Goal: Information Seeking & Learning: Learn about a topic

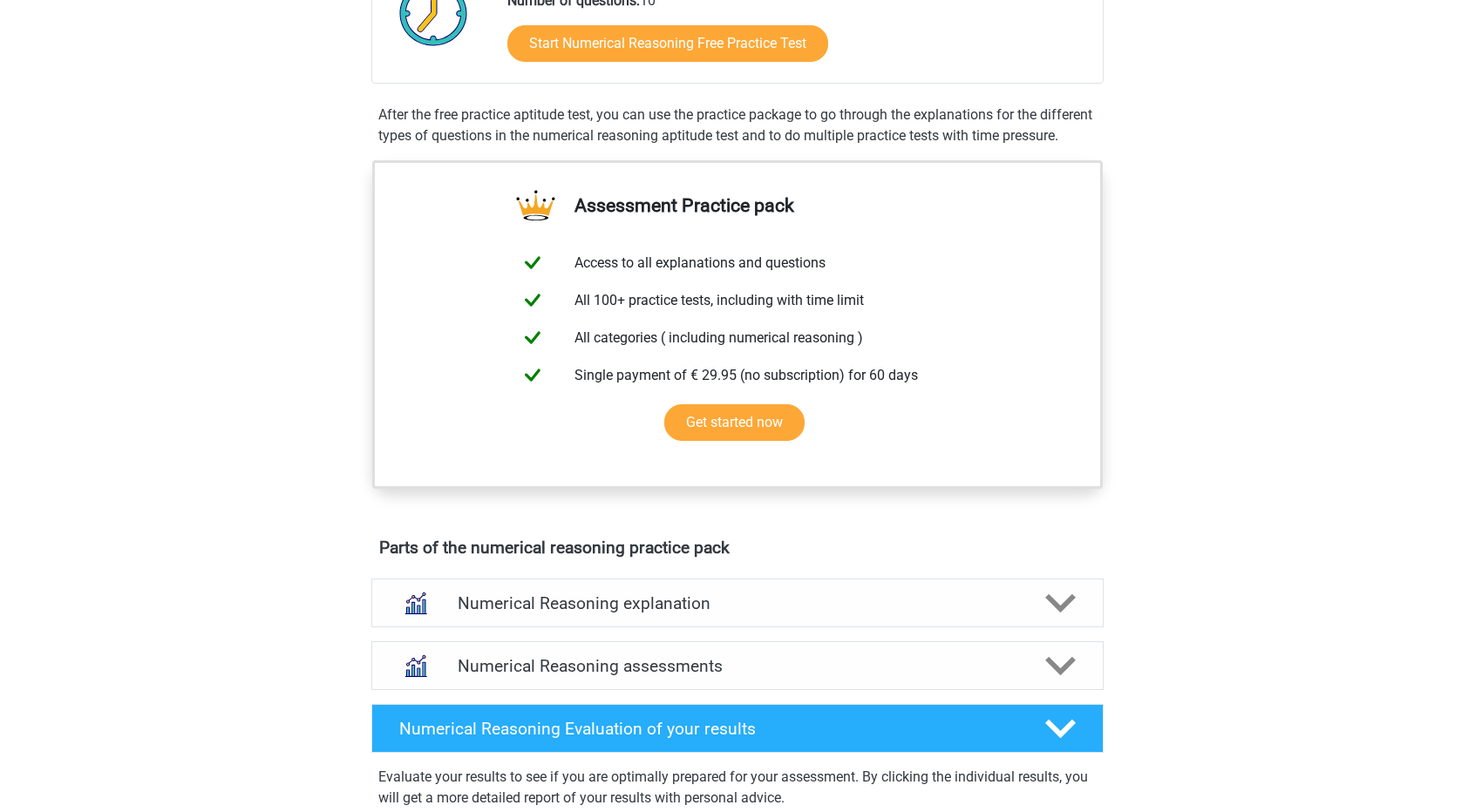
scroll to position [261, 0]
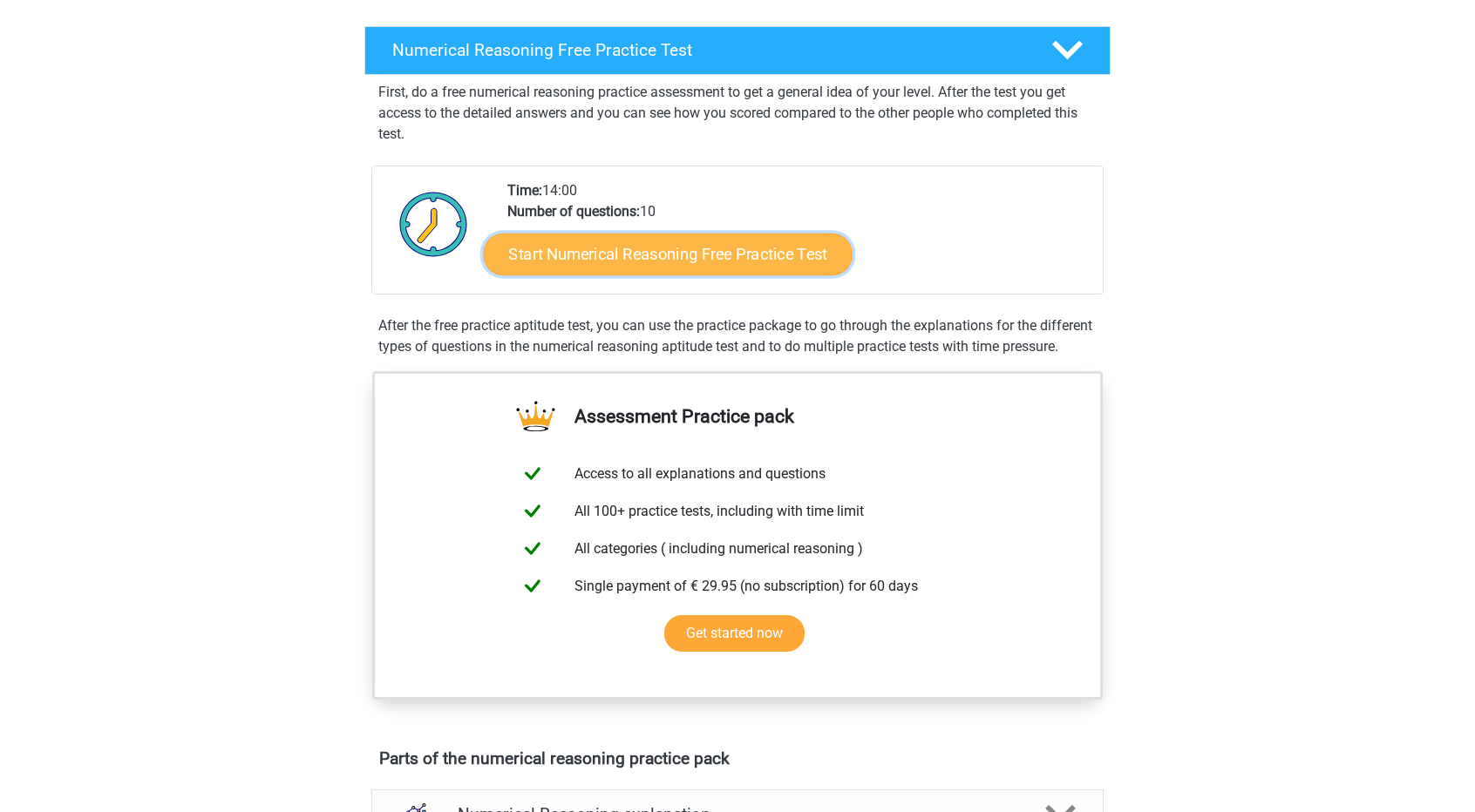
click at [756, 257] on link "Start Numerical Reasoning Free Practice Test" at bounding box center [668, 253] width 369 height 42
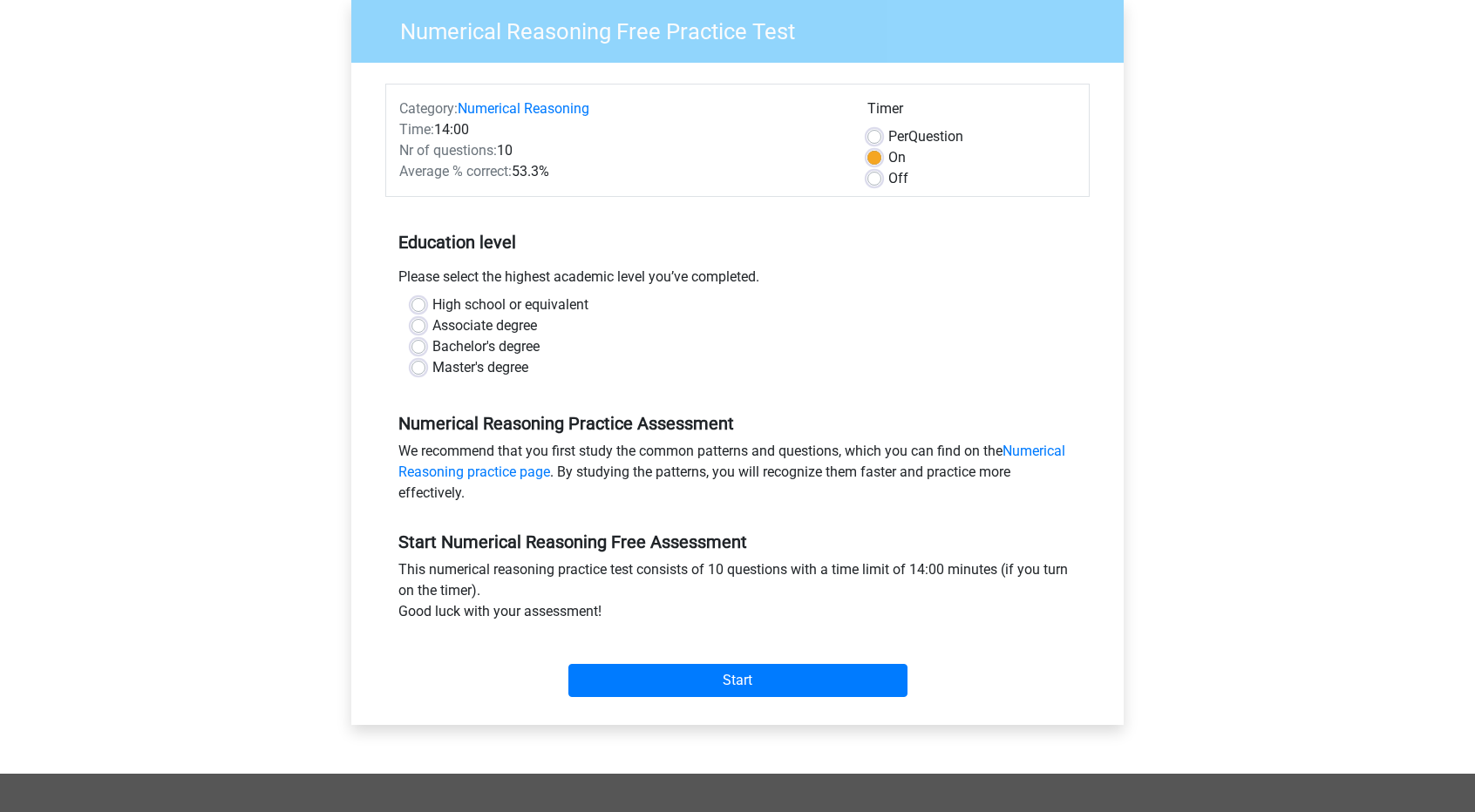
scroll to position [175, 0]
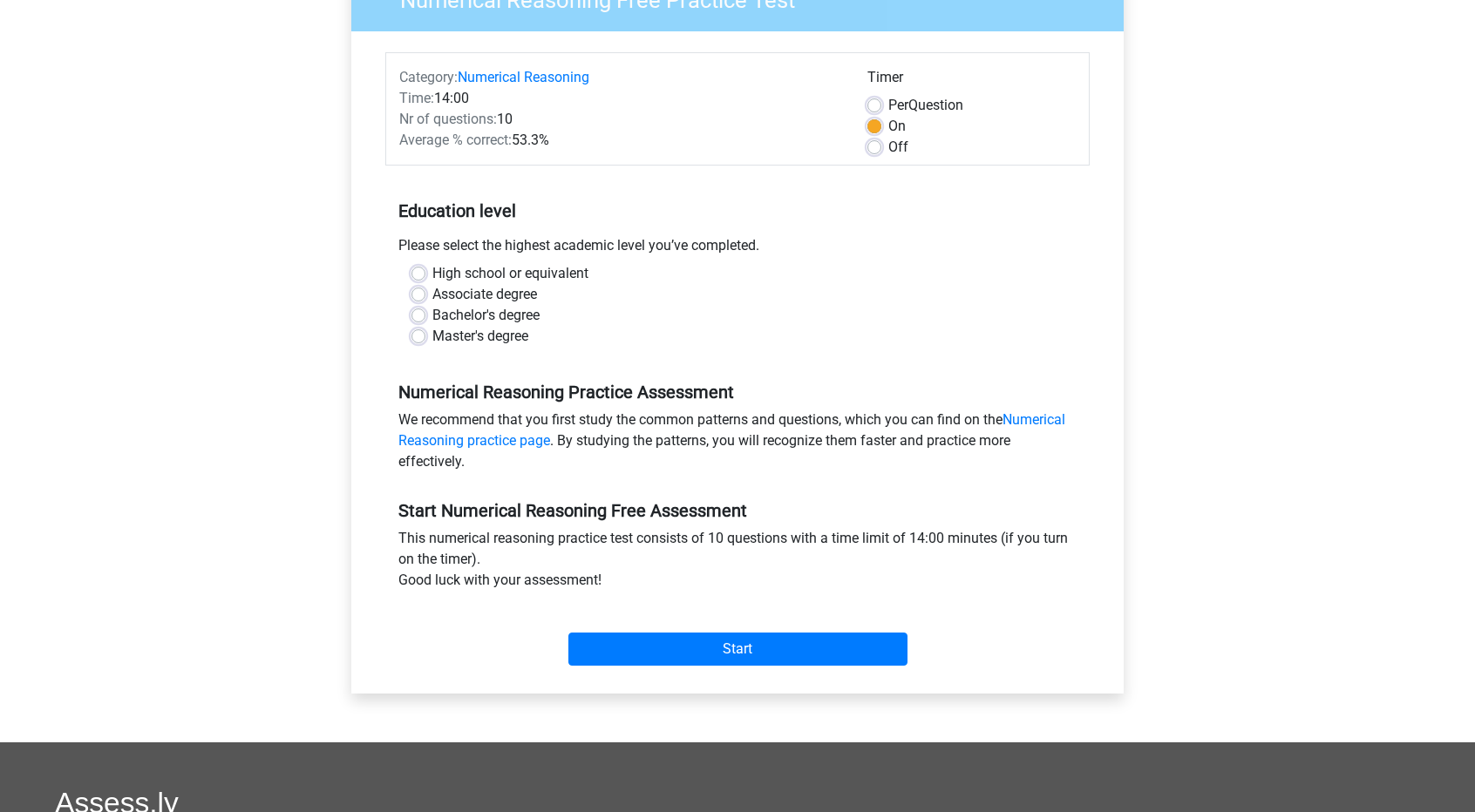
click at [432, 332] on label "Master's degree" at bounding box center [480, 336] width 96 height 21
click at [424, 332] on input "Master's degree" at bounding box center [418, 334] width 14 height 17
radio input "true"
click at [723, 651] on input "Start" at bounding box center [738, 649] width 339 height 33
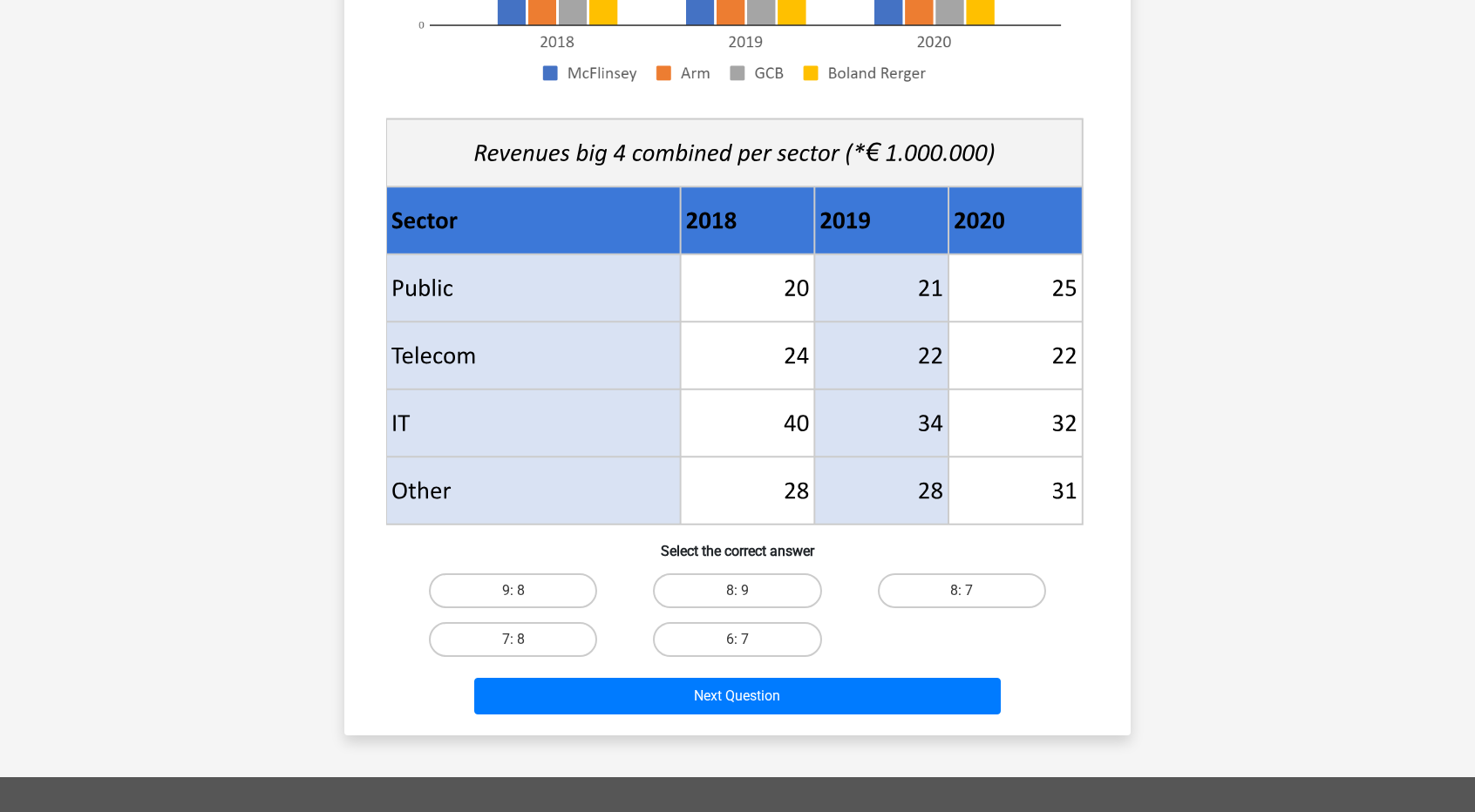
scroll to position [523, 0]
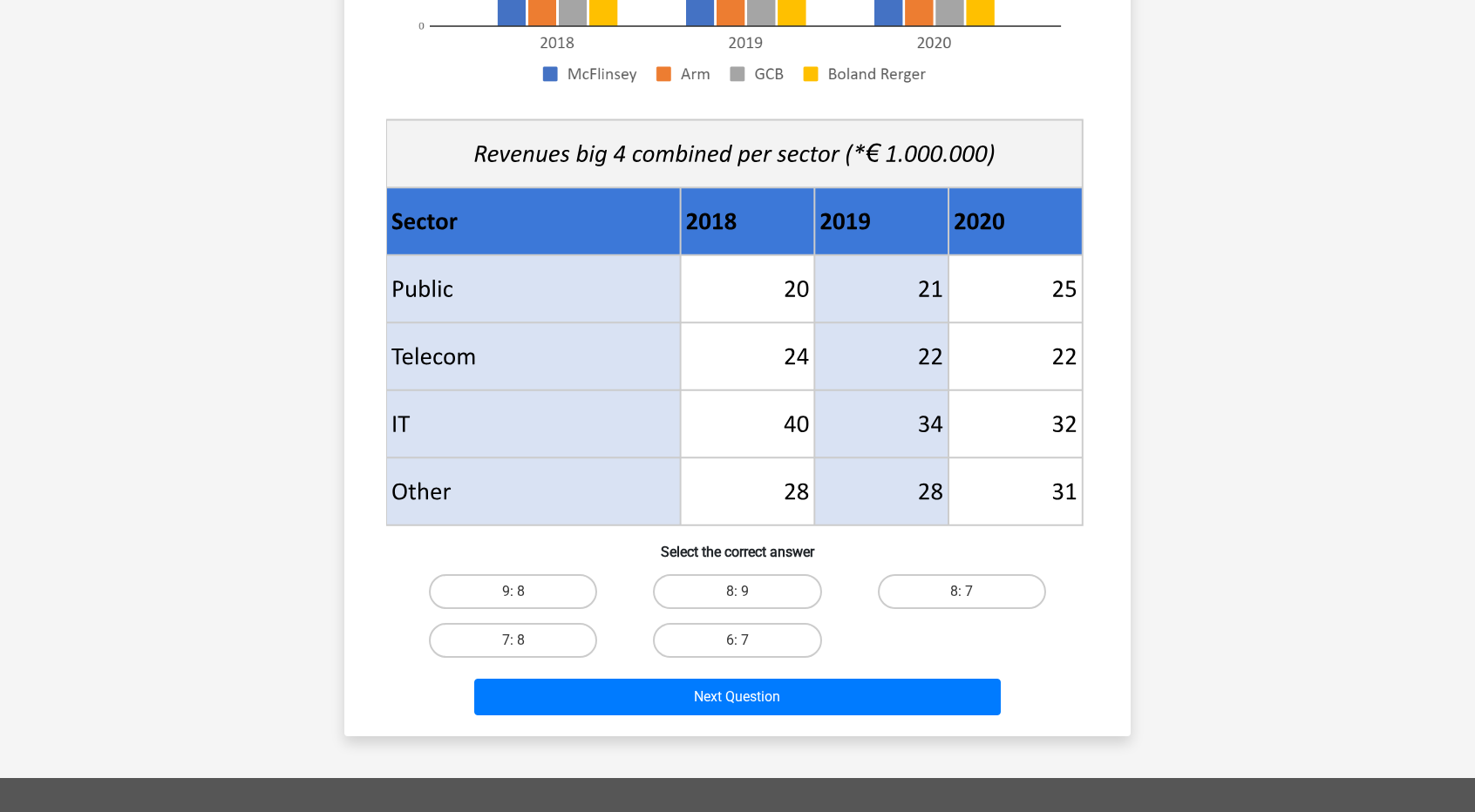
drag, startPoint x: 971, startPoint y: 592, endPoint x: 974, endPoint y: 494, distance: 98.0
click at [988, 347] on div "What is the ratio of McFlinsey's income in 2018 and 2020 combined to Arm's inco…" at bounding box center [738, 167] width 772 height 1109
click at [968, 588] on label "8: 7" at bounding box center [961, 591] width 168 height 35
click at [968, 591] on input "8: 7" at bounding box center [967, 597] width 12 height 12
radio input "true"
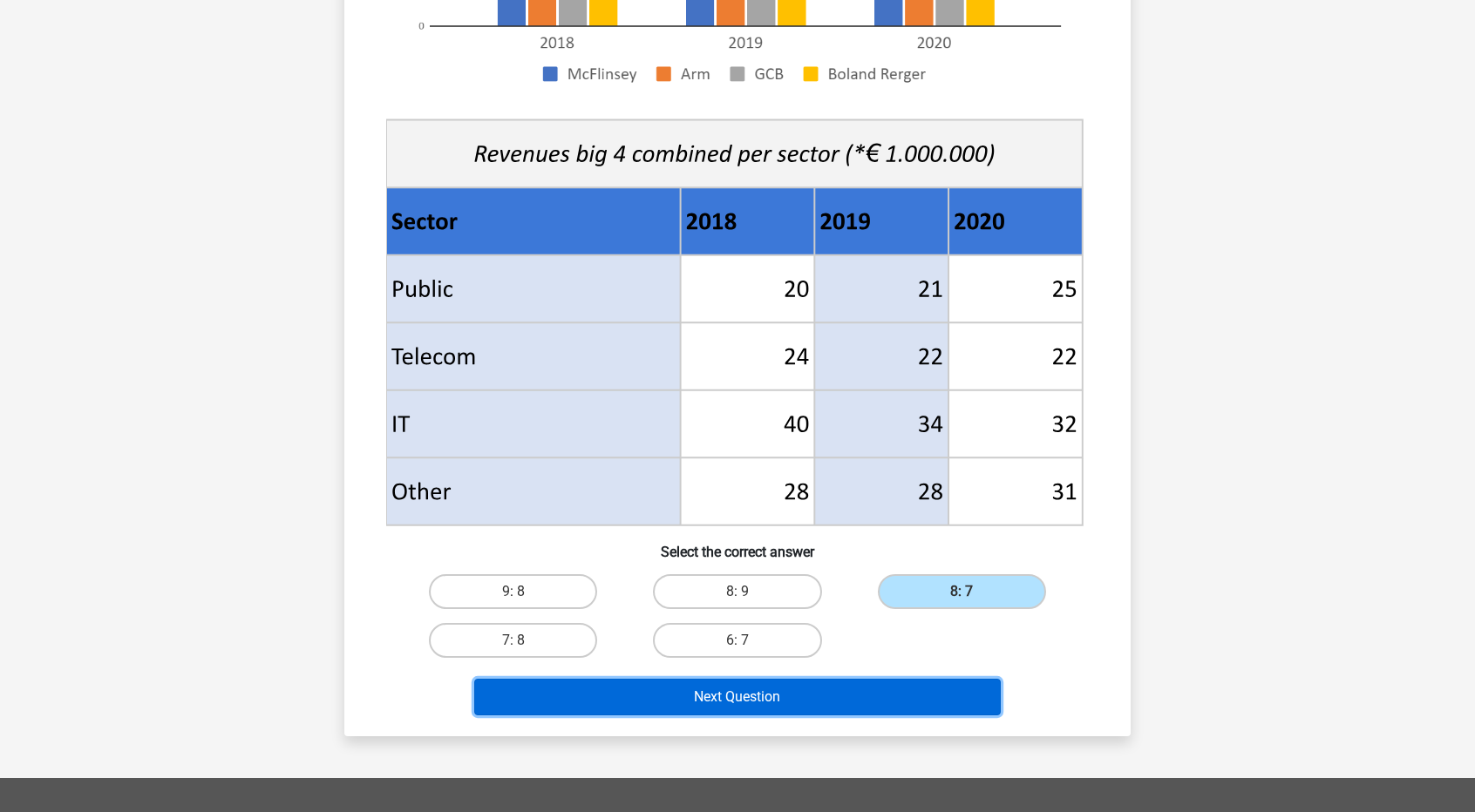
click at [752, 692] on button "Next Question" at bounding box center [738, 697] width 527 height 36
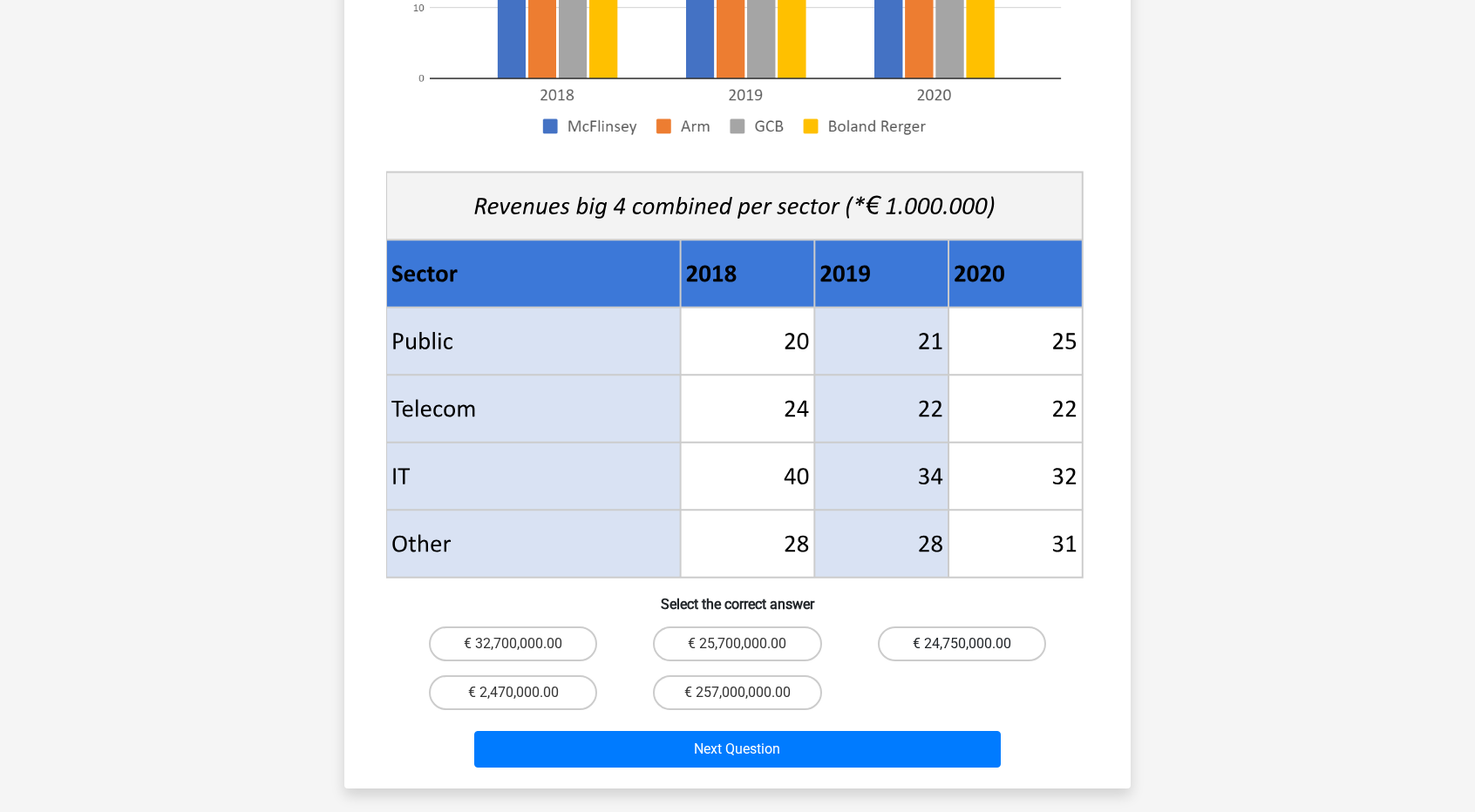
click at [930, 627] on label "€ 24,750,000.00" at bounding box center [961, 644] width 168 height 35
click at [961, 644] on input "€ 24,750,000.00" at bounding box center [967, 650] width 12 height 12
radio input "true"
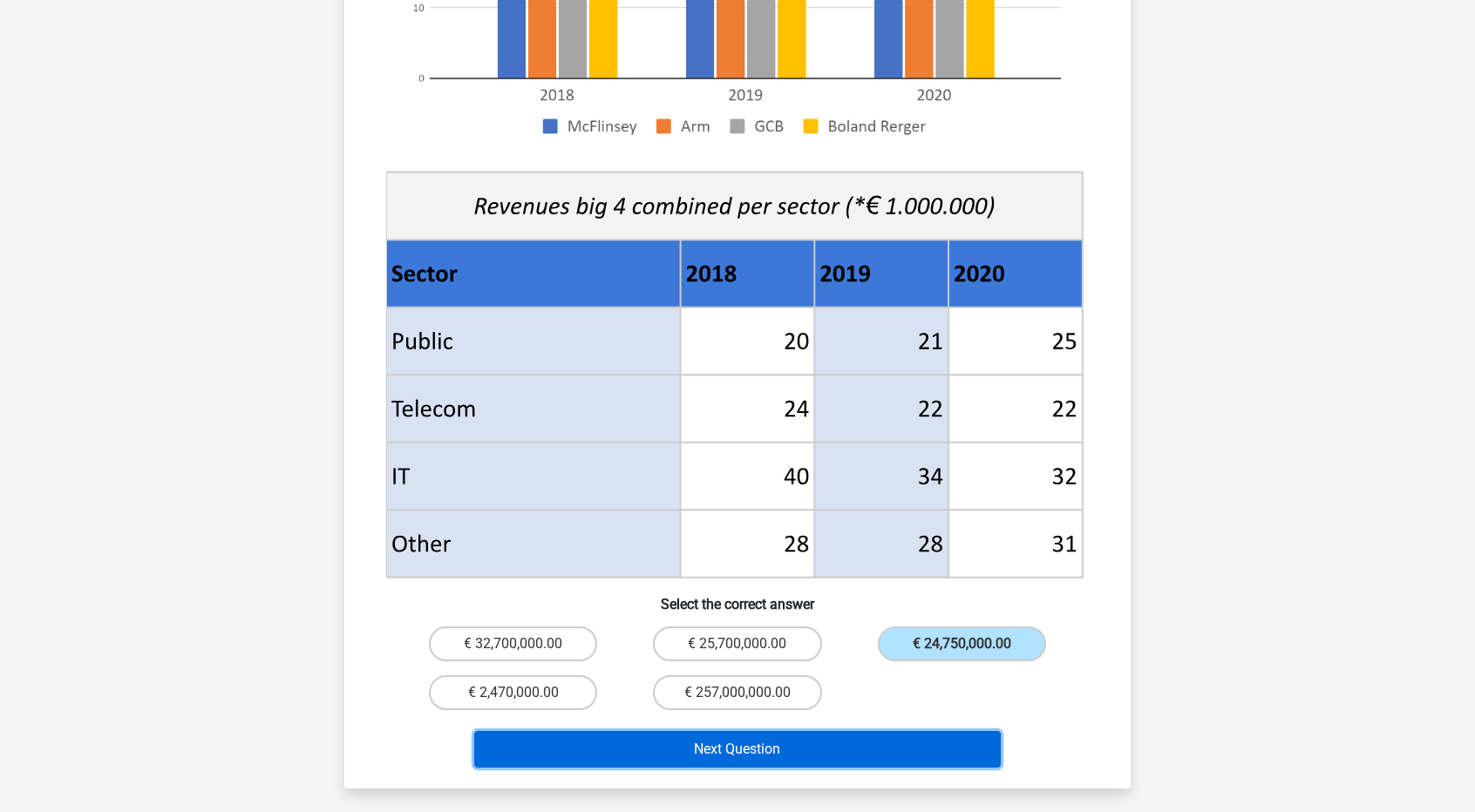
click at [801, 730] on button "Next Question" at bounding box center [738, 749] width 527 height 36
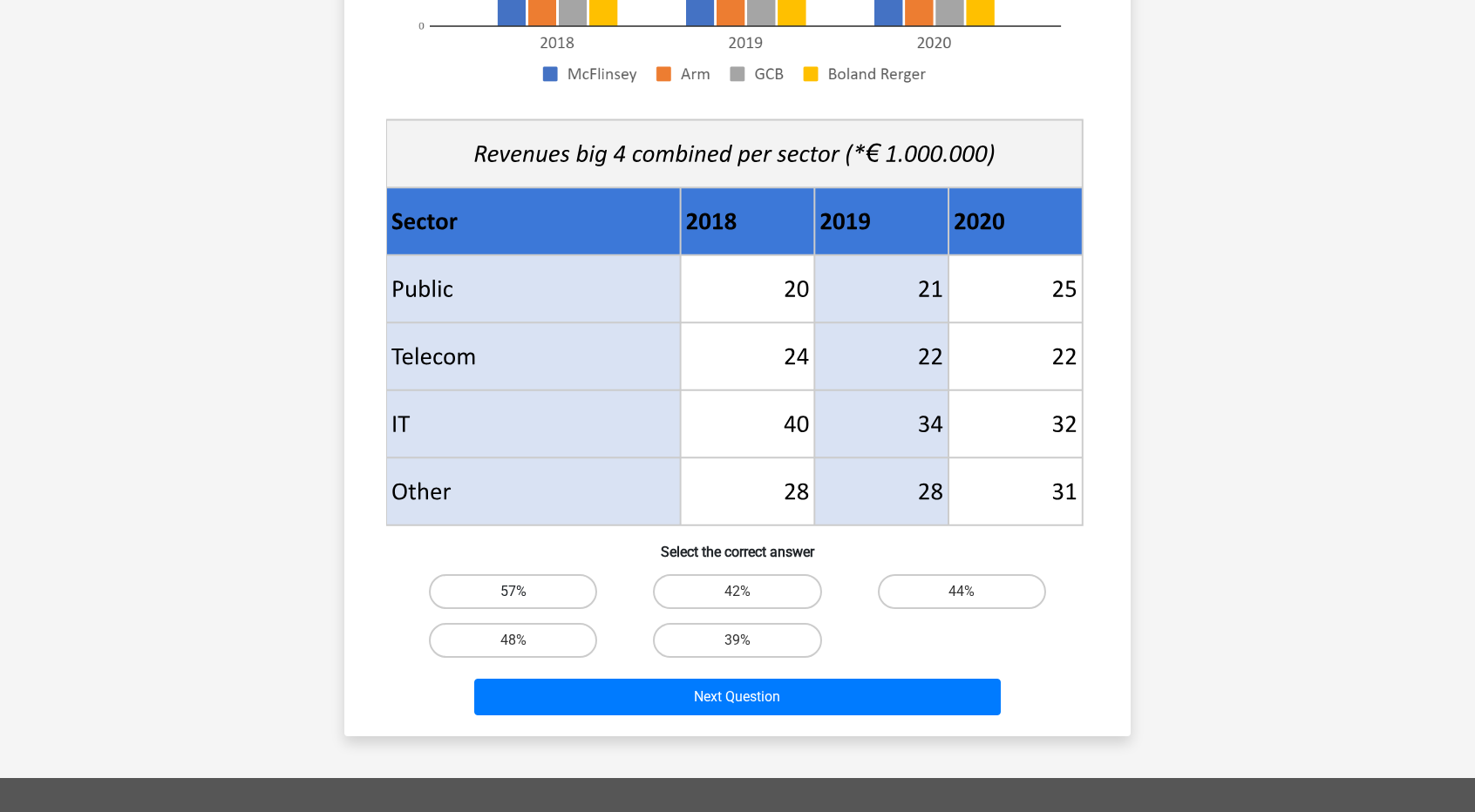
click at [521, 581] on label "57%" at bounding box center [513, 591] width 168 height 35
click at [521, 591] on input "57%" at bounding box center [520, 597] width 12 height 12
radio input "true"
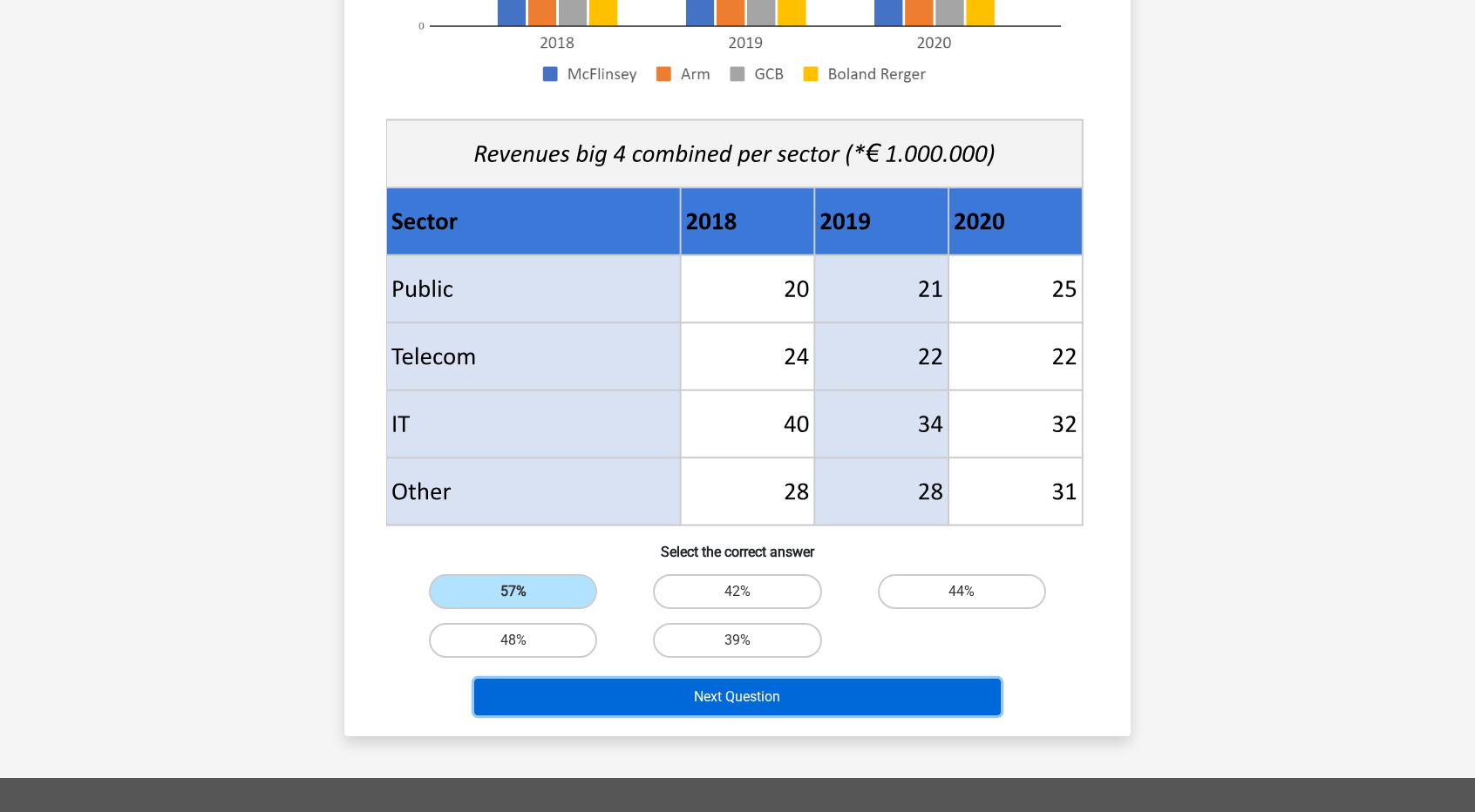
click at [772, 689] on button "Next Question" at bounding box center [738, 697] width 527 height 36
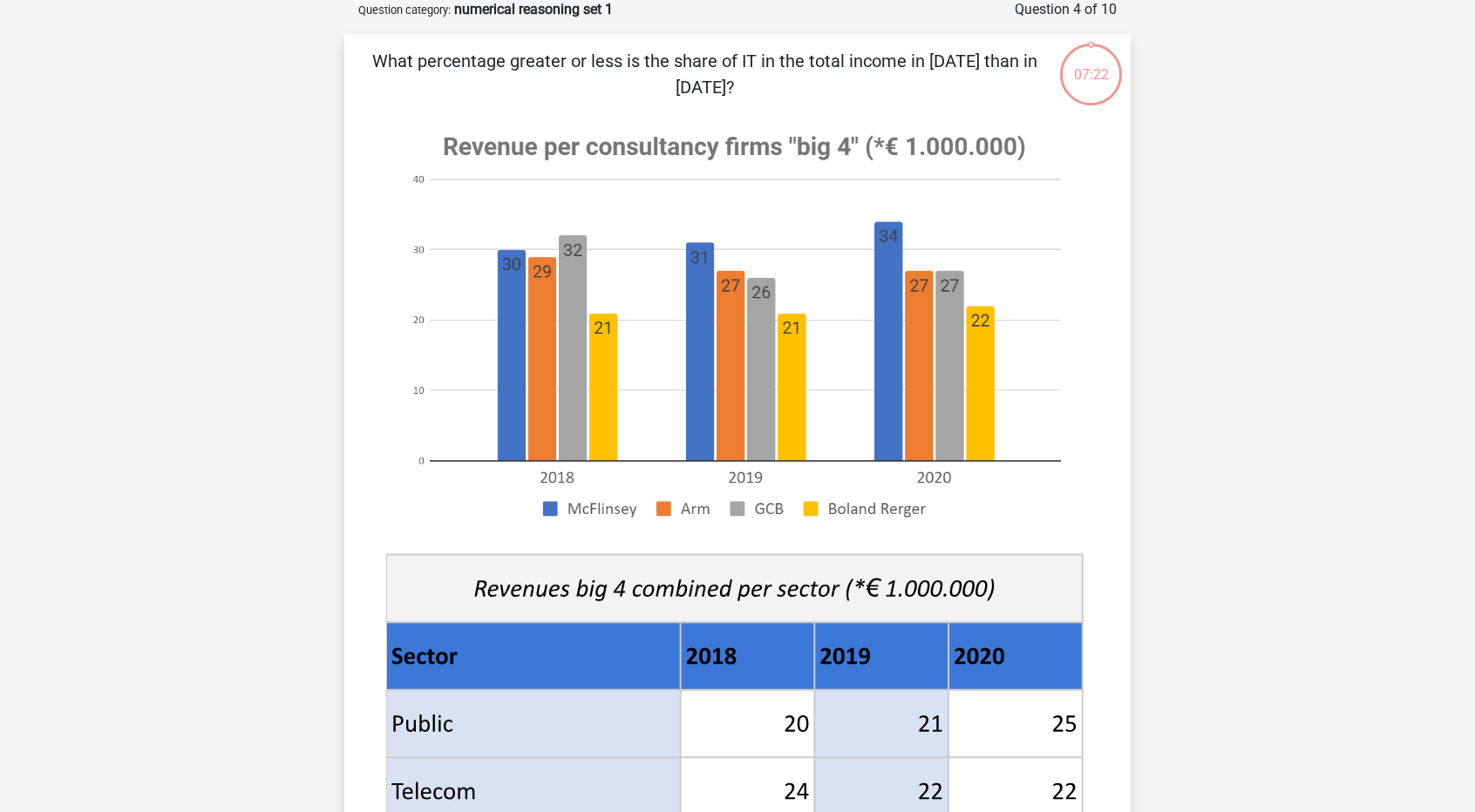
scroll to position [87, 0]
click at [1114, 655] on div "What percentage greater or less is the share of IT in the total income in 2020 …" at bounding box center [738, 603] width 772 height 1109
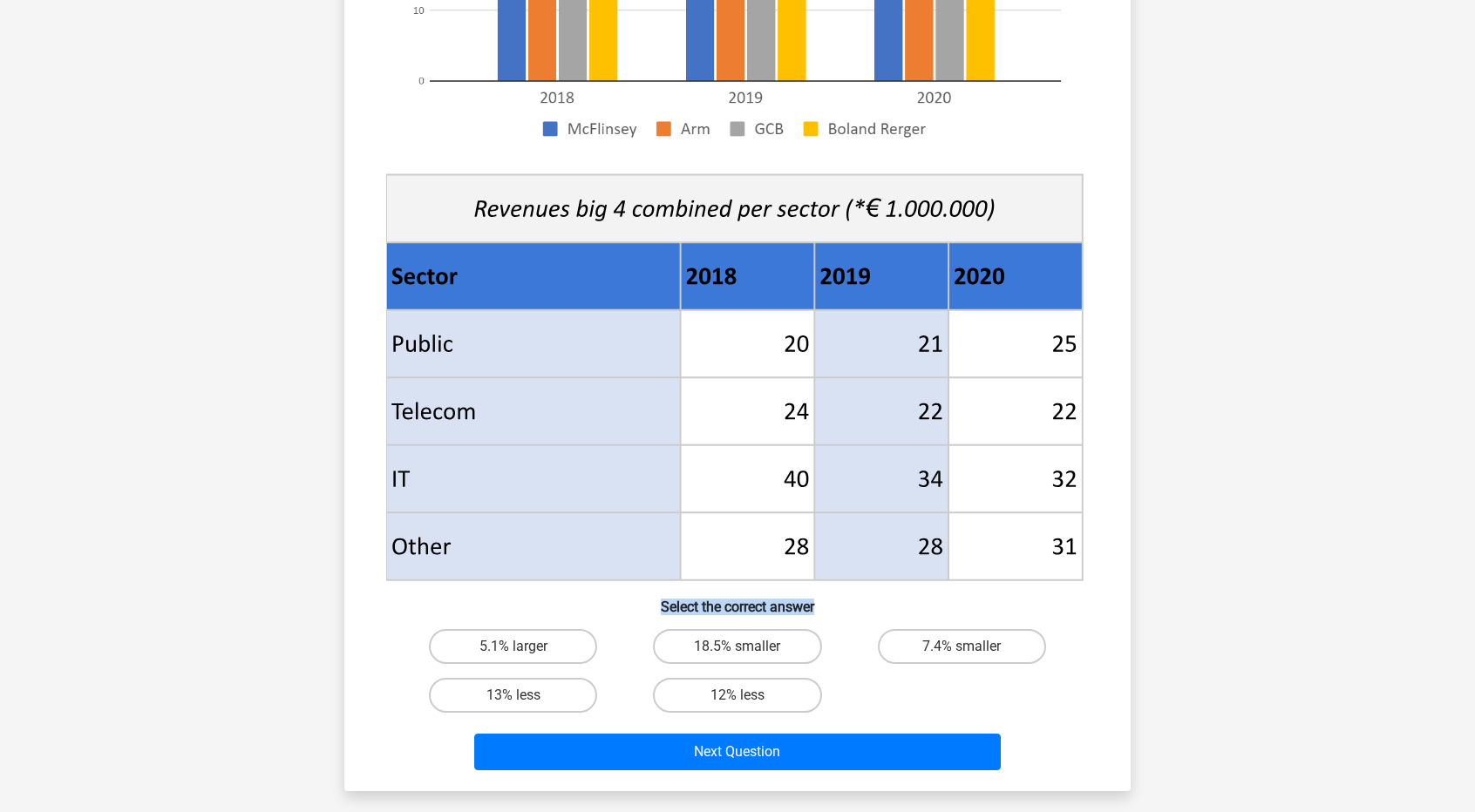
scroll to position [523, 0]
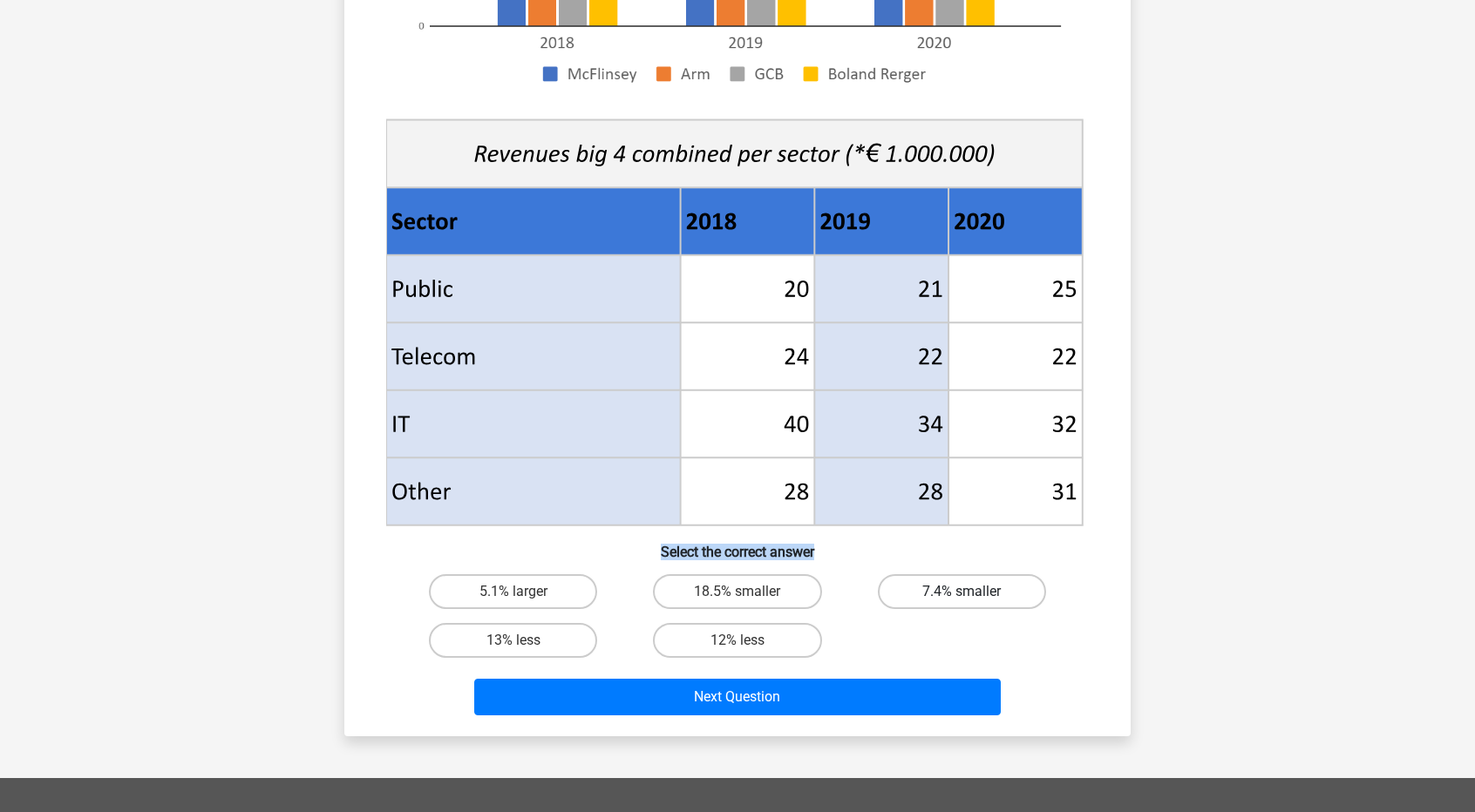
click at [992, 591] on label "7.4% smaller" at bounding box center [961, 591] width 168 height 35
click at [973, 591] on input "7.4% smaller" at bounding box center [967, 597] width 12 height 12
radio input "true"
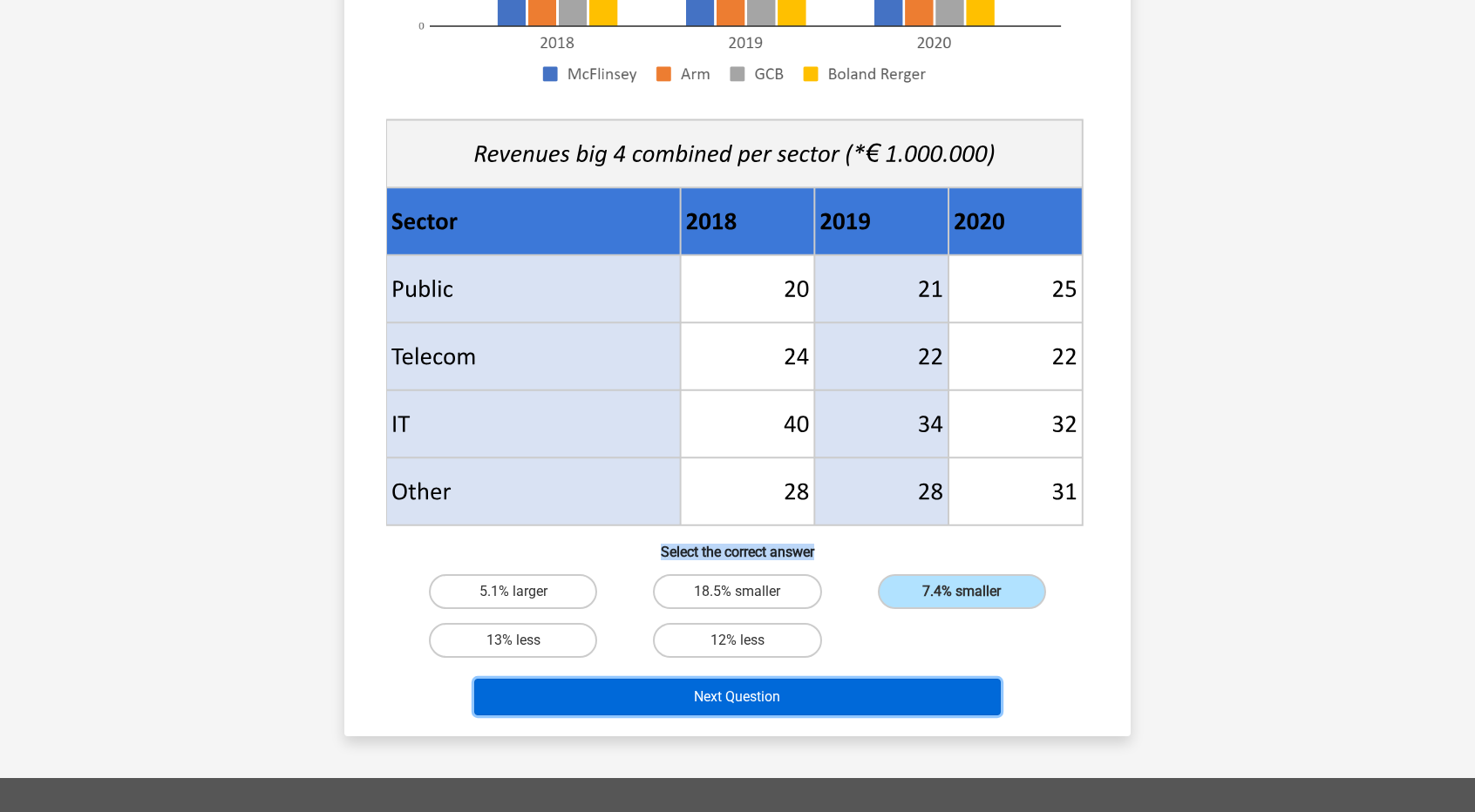
click at [873, 698] on button "Next Question" at bounding box center [738, 697] width 527 height 36
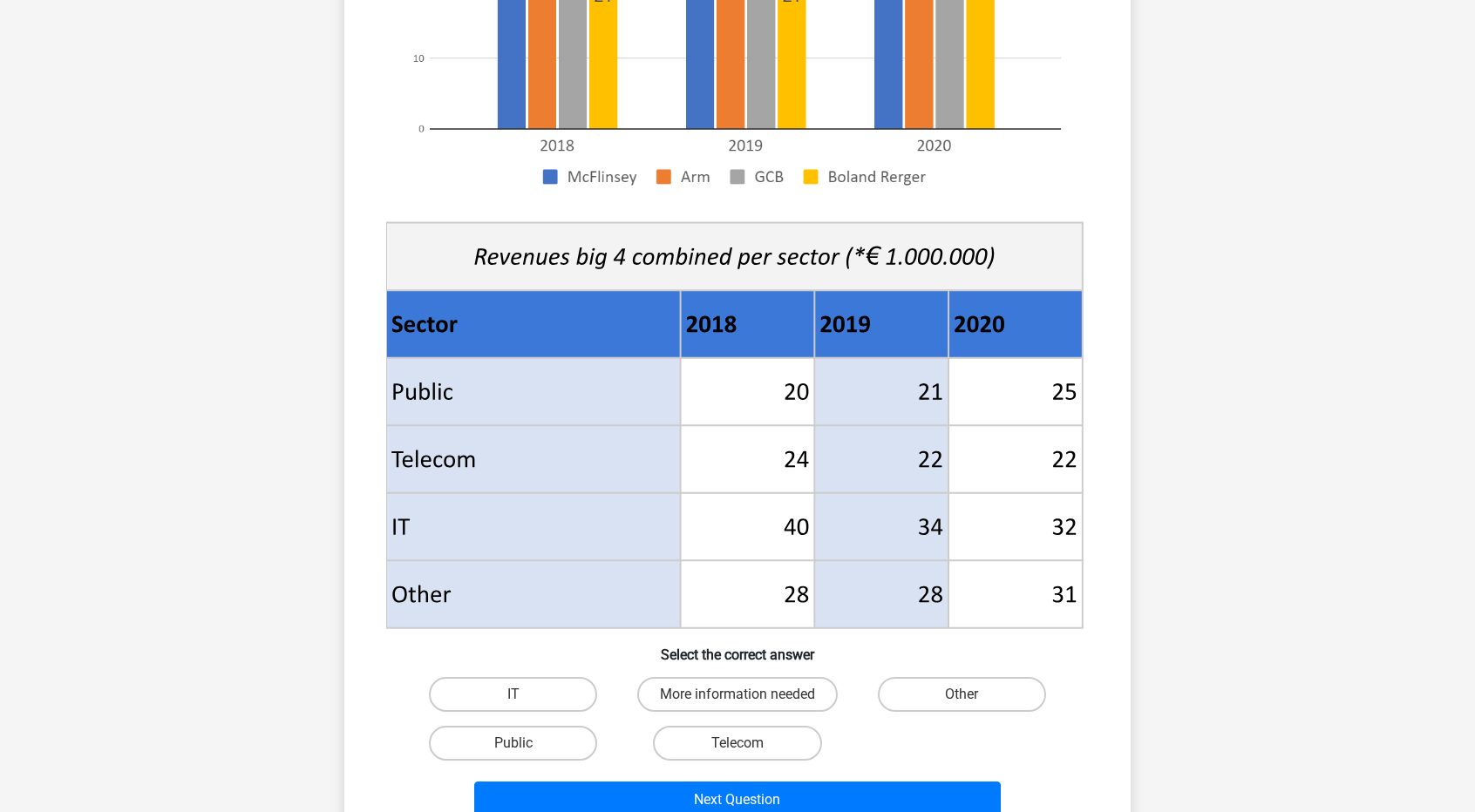
scroll to position [436, 0]
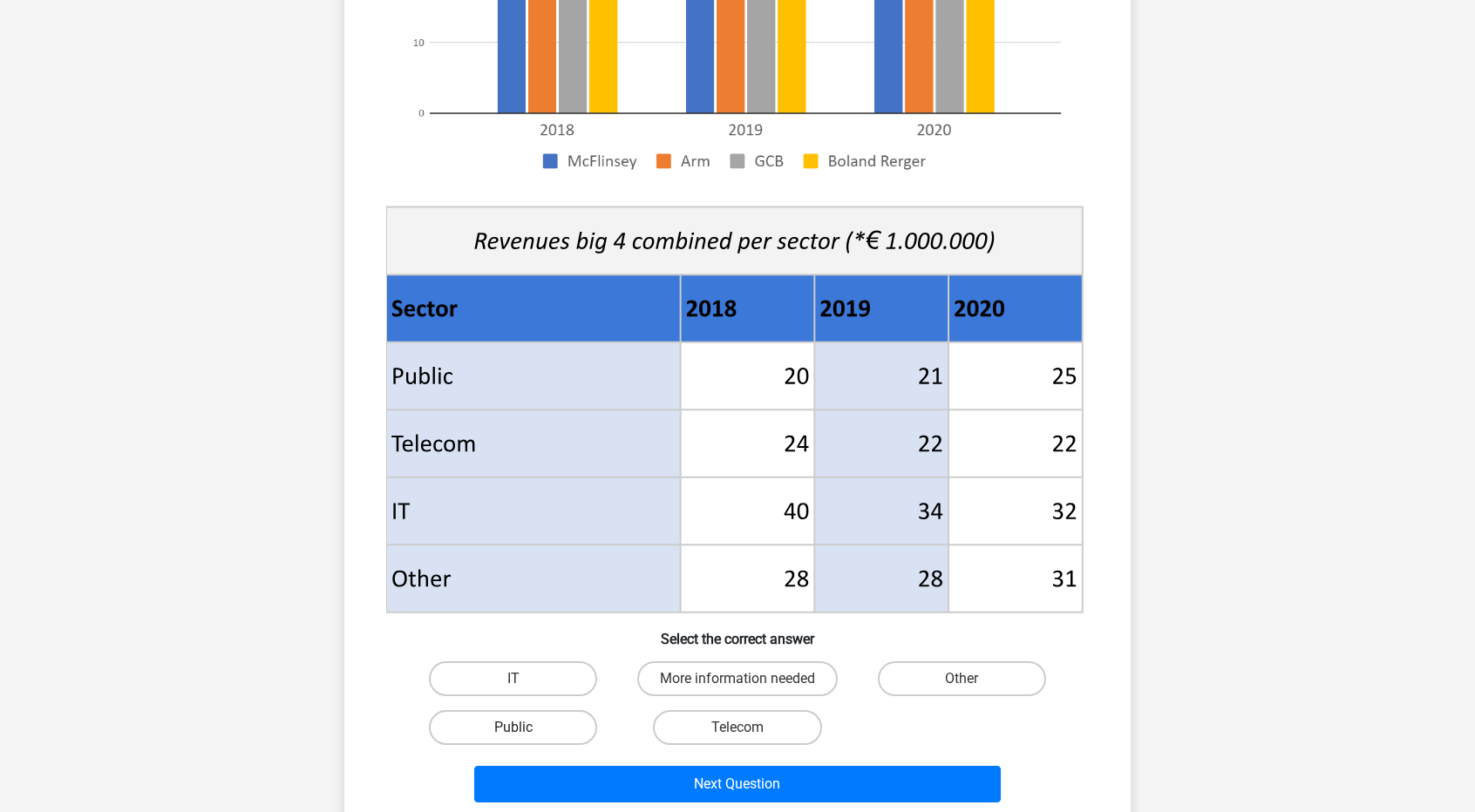
click at [541, 729] on label "Public" at bounding box center [513, 728] width 168 height 35
click at [524, 729] on input "Public" at bounding box center [520, 733] width 12 height 12
radio input "true"
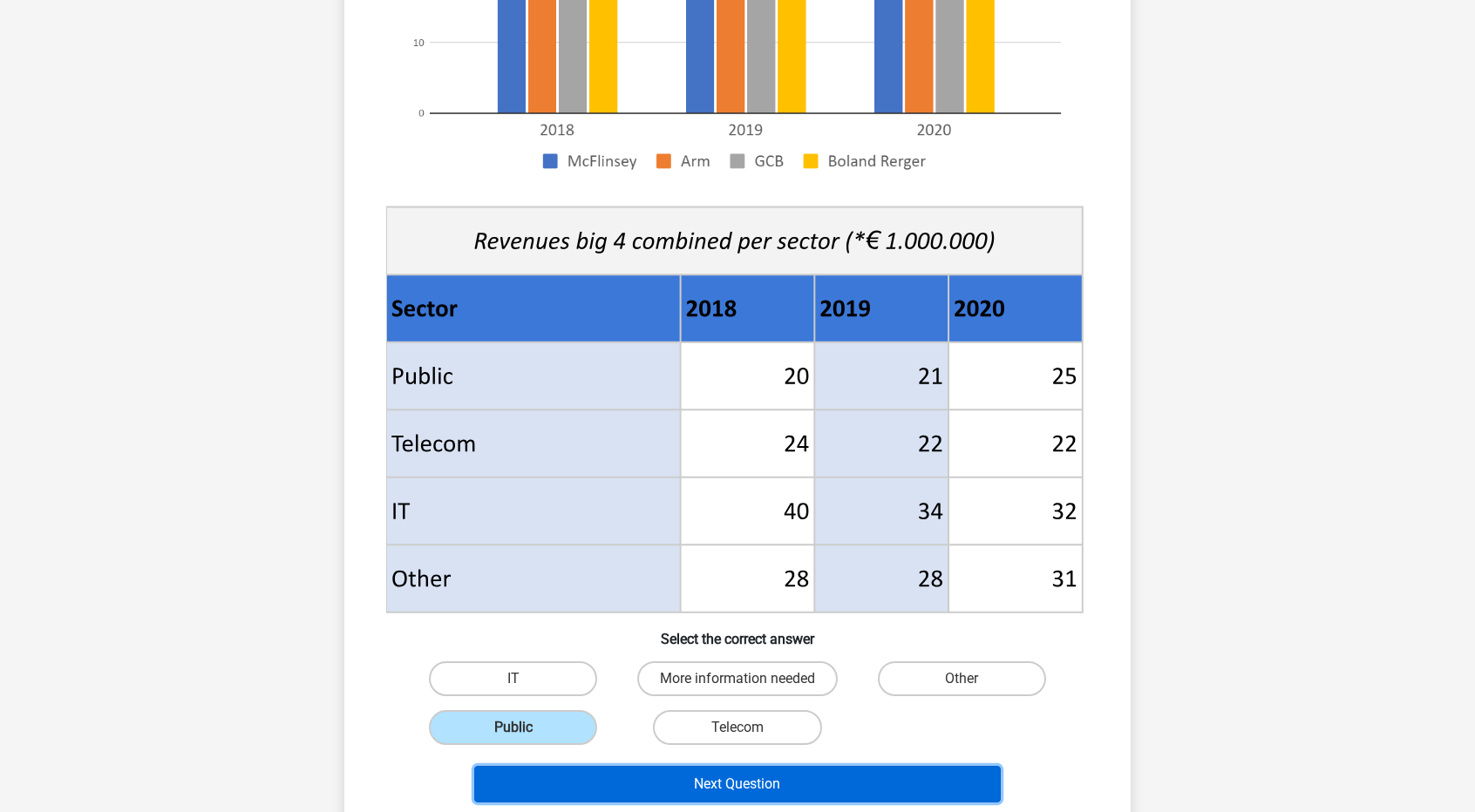
click at [662, 786] on button "Next Question" at bounding box center [738, 784] width 527 height 36
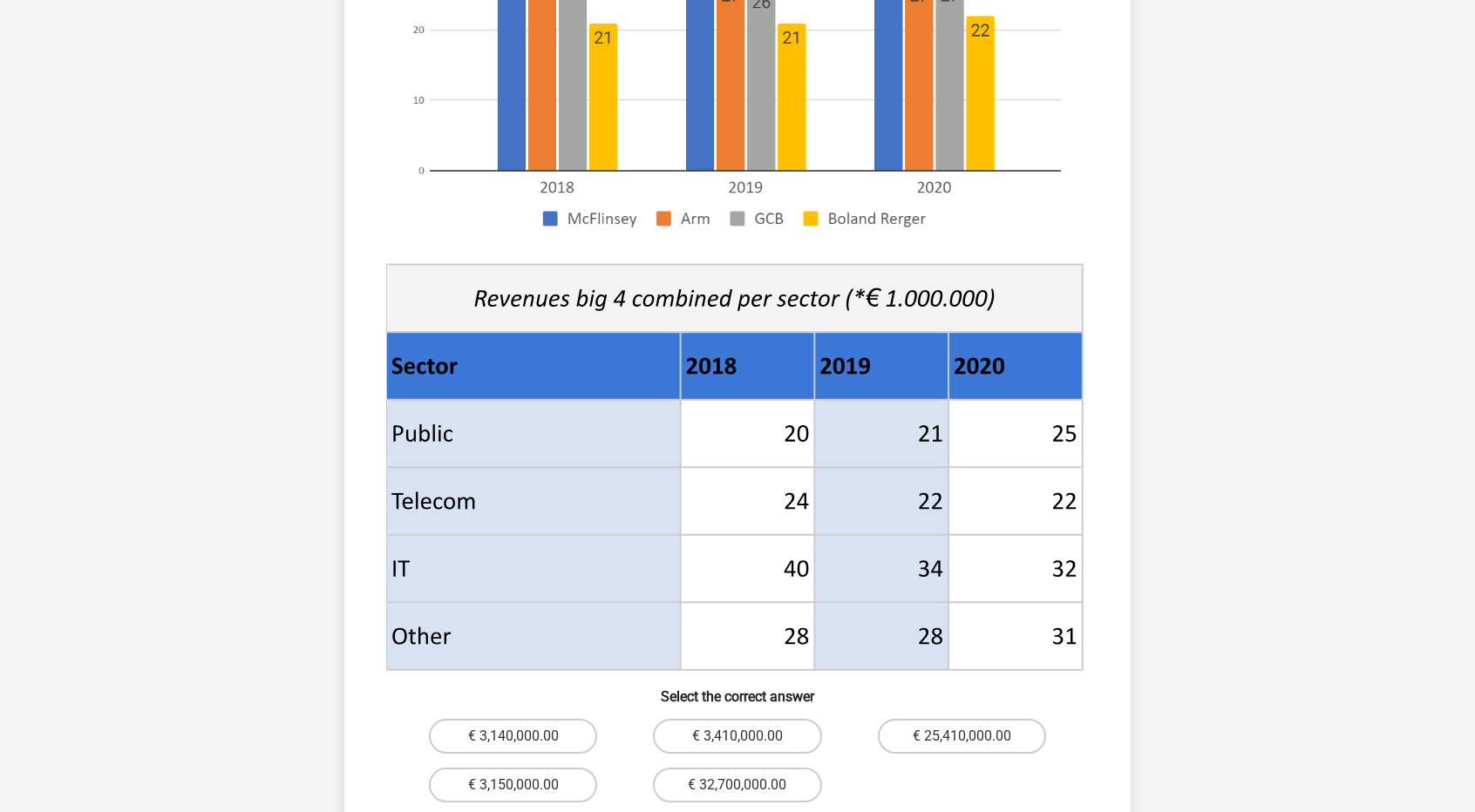
scroll to position [523, 0]
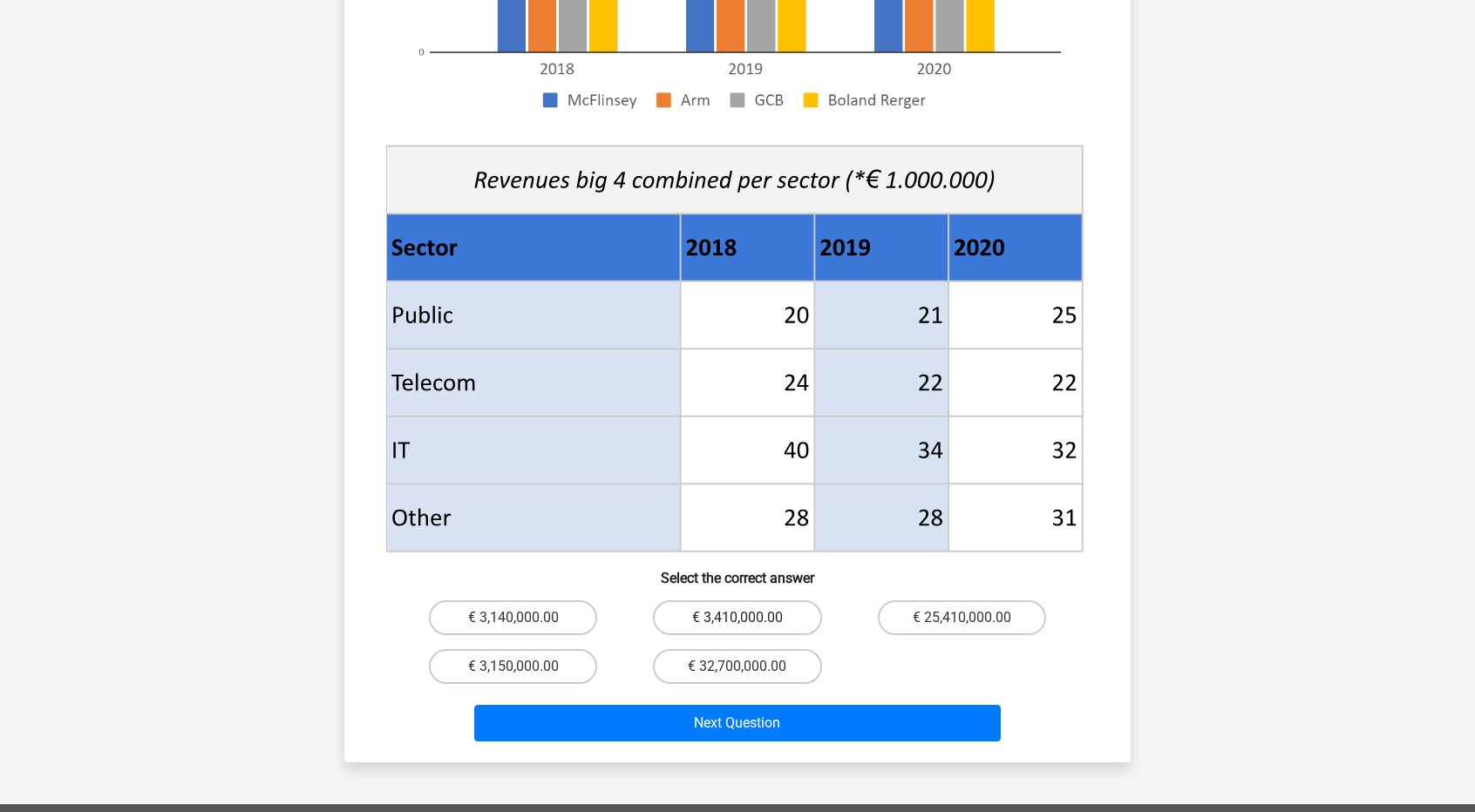
click at [728, 600] on label "€ 3,410,000.00" at bounding box center [737, 617] width 168 height 35
click at [738, 617] on input "€ 3,410,000.00" at bounding box center [743, 623] width 12 height 12
radio input "true"
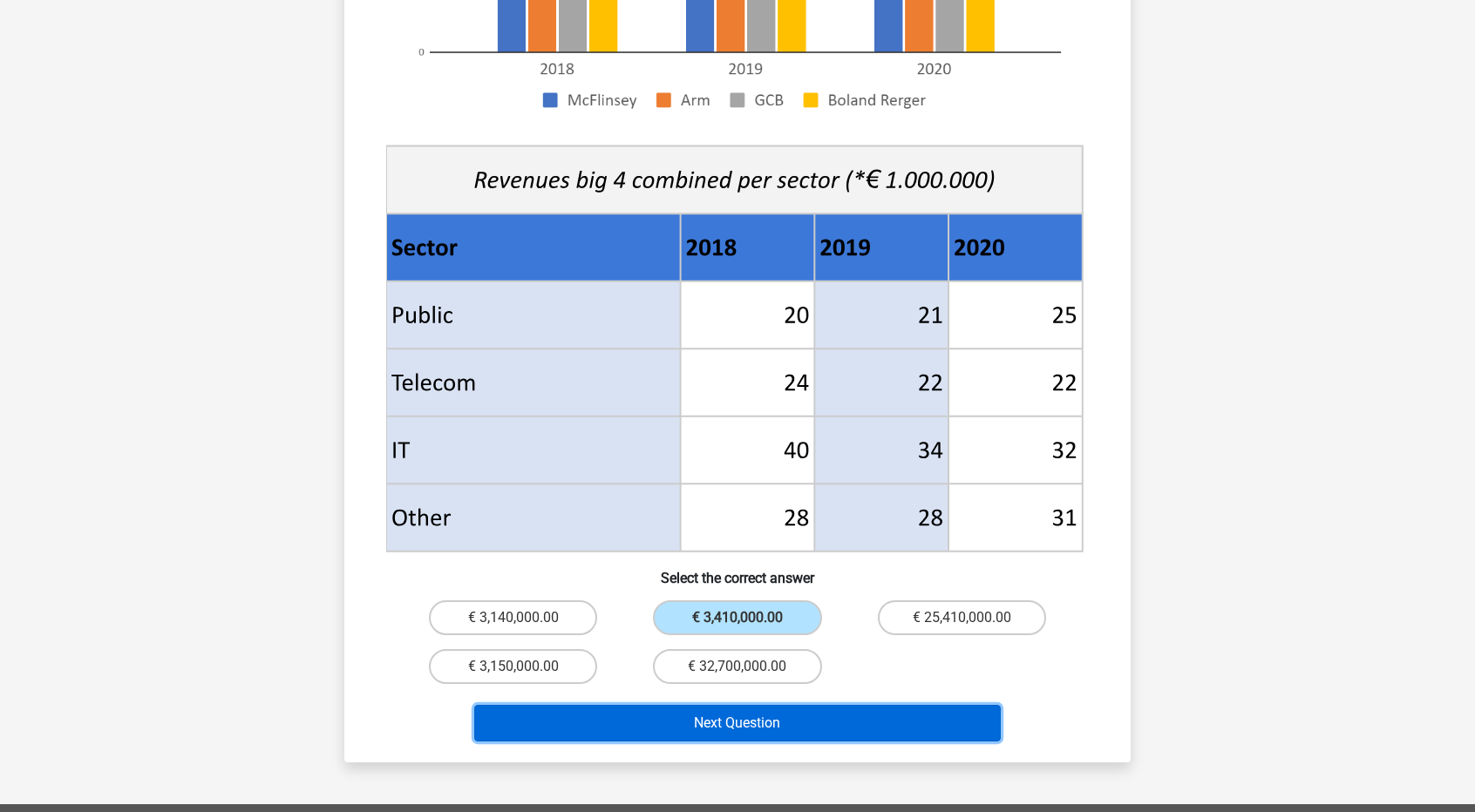
click at [777, 705] on button "Next Question" at bounding box center [738, 723] width 527 height 36
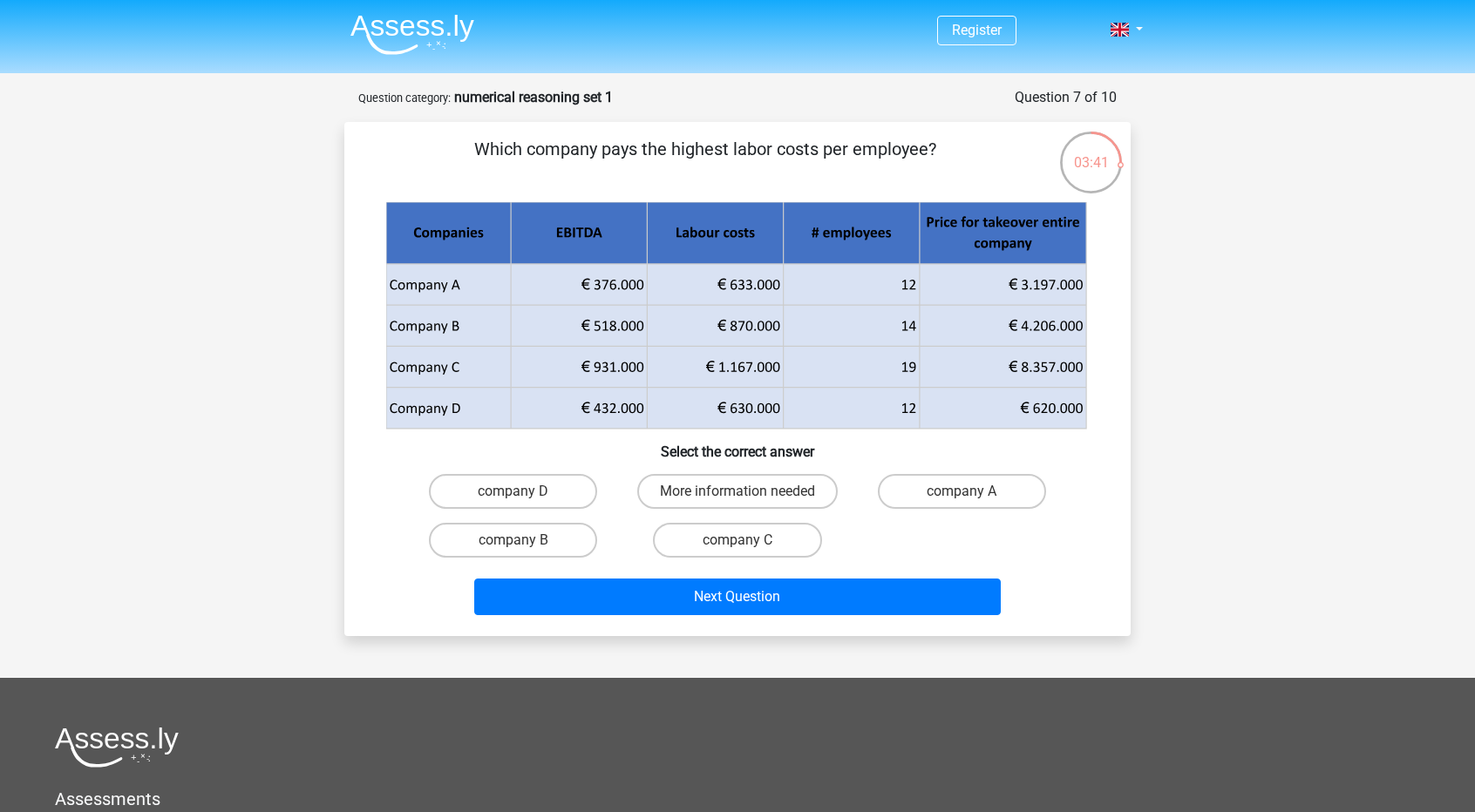
scroll to position [0, 0]
click at [529, 536] on label "company B" at bounding box center [513, 540] width 168 height 35
click at [524, 540] on input "company B" at bounding box center [520, 546] width 12 height 12
radio input "true"
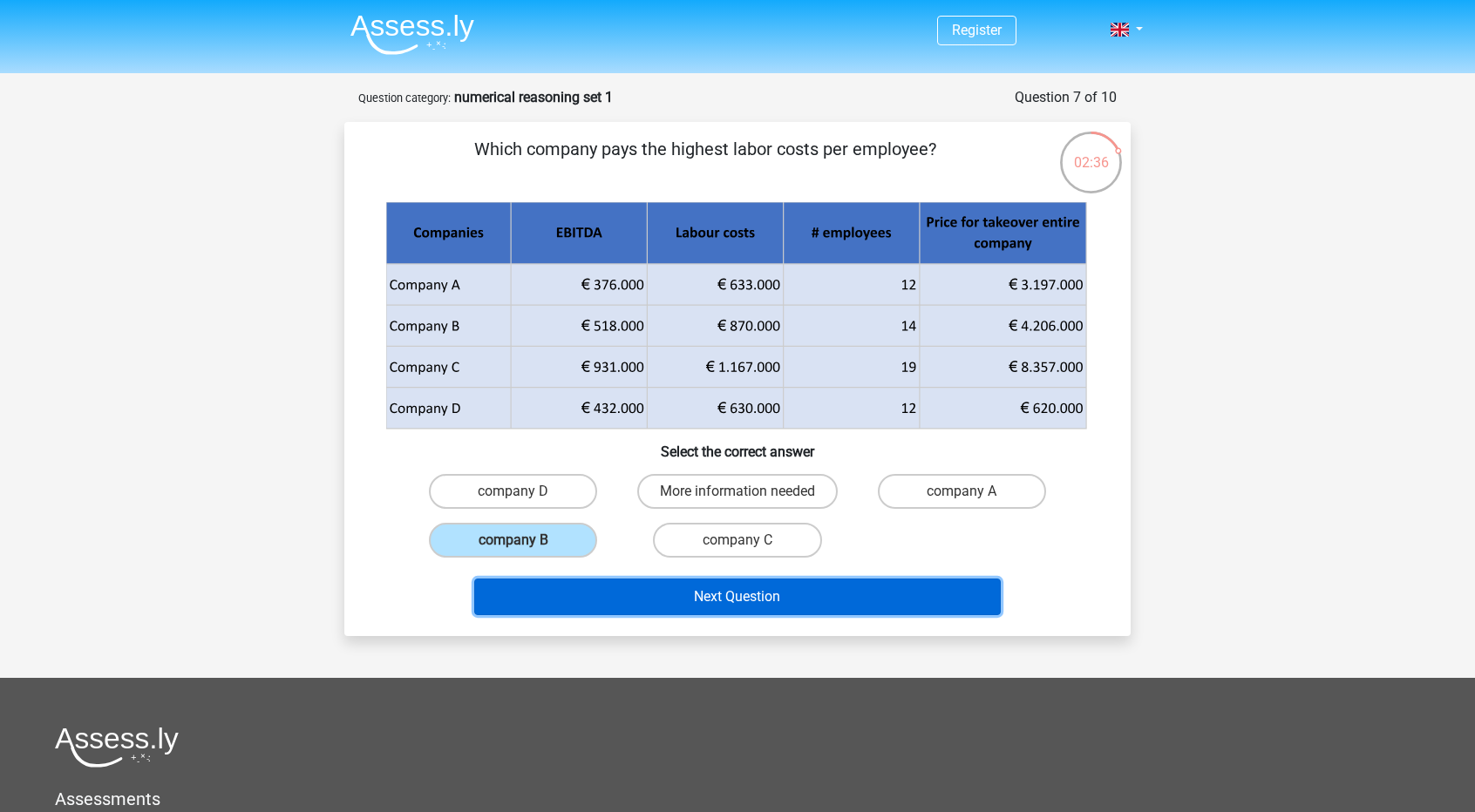
click at [658, 602] on button "Next Question" at bounding box center [738, 597] width 527 height 36
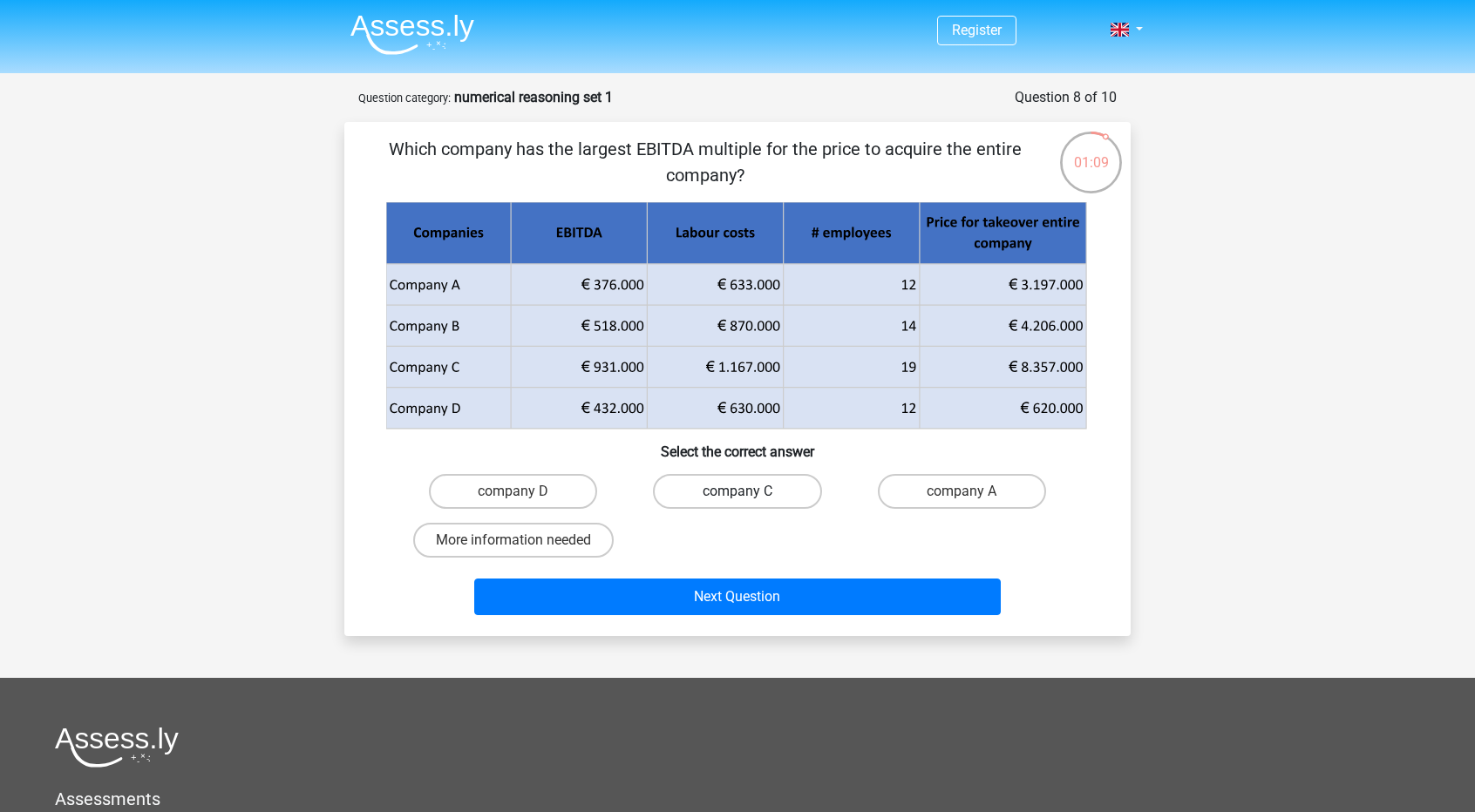
click at [775, 501] on label "company C" at bounding box center [737, 491] width 168 height 35
click at [749, 501] on input "company C" at bounding box center [743, 497] width 12 height 12
radio input "true"
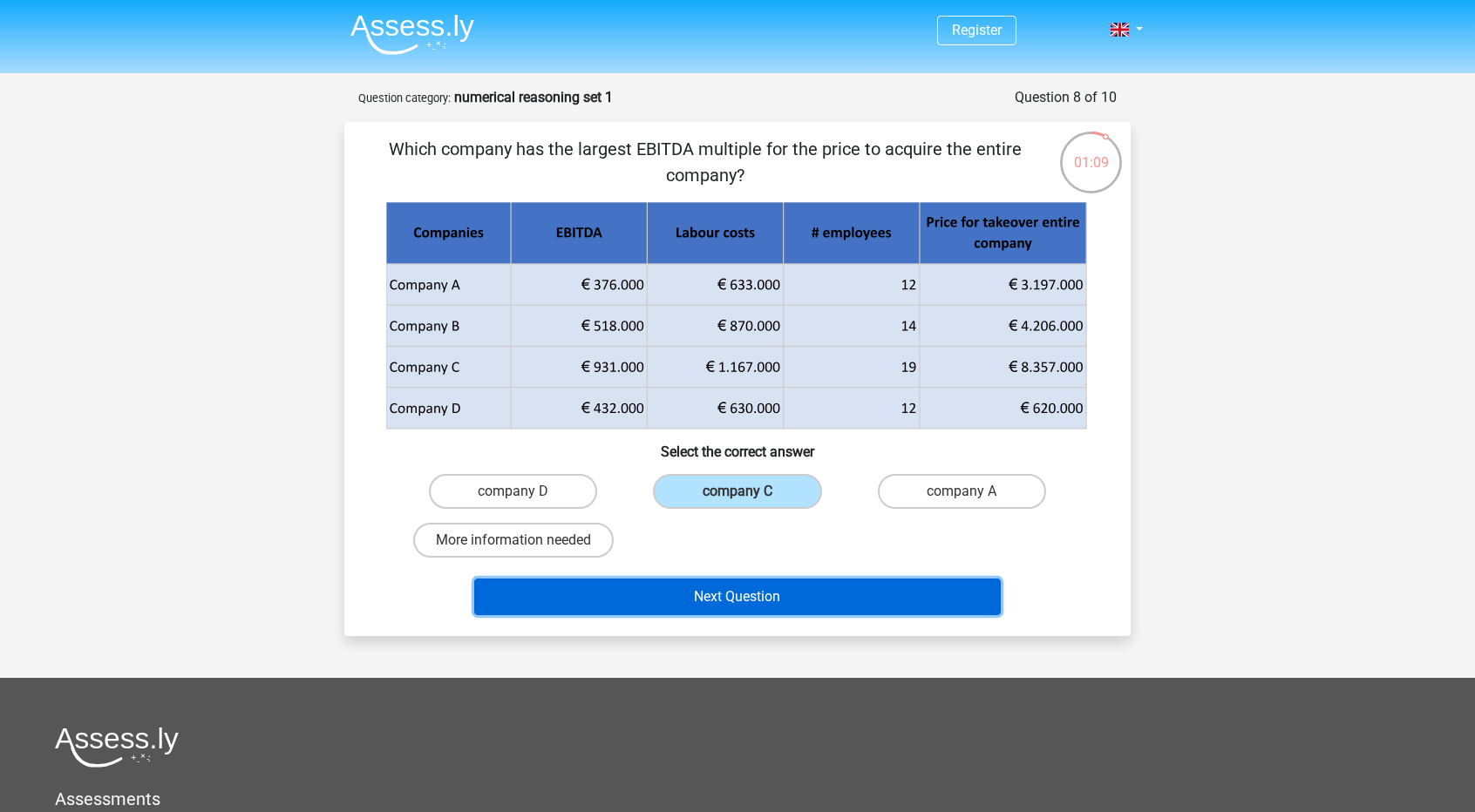
click at [789, 581] on button "Next Question" at bounding box center [738, 597] width 527 height 36
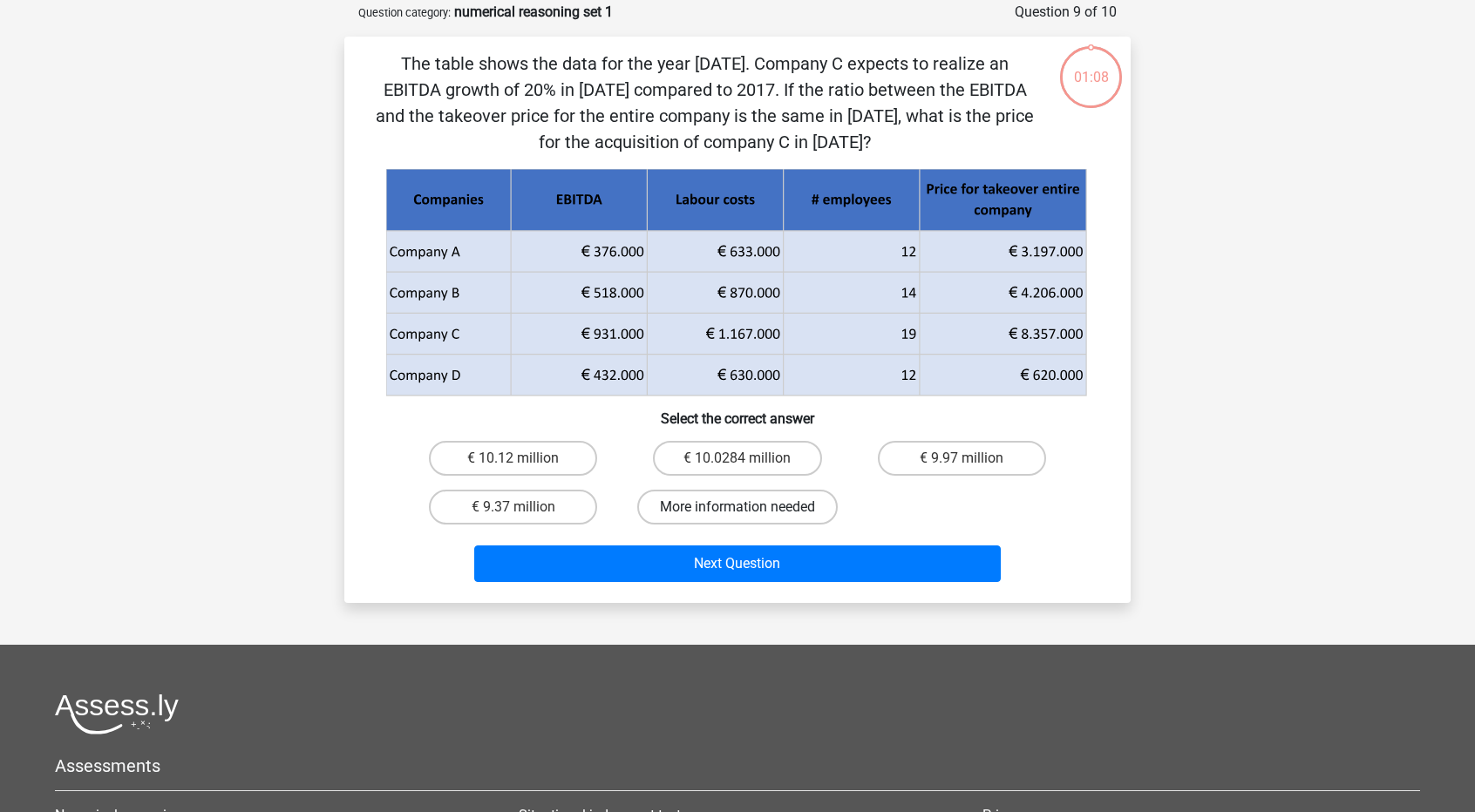
scroll to position [87, 0]
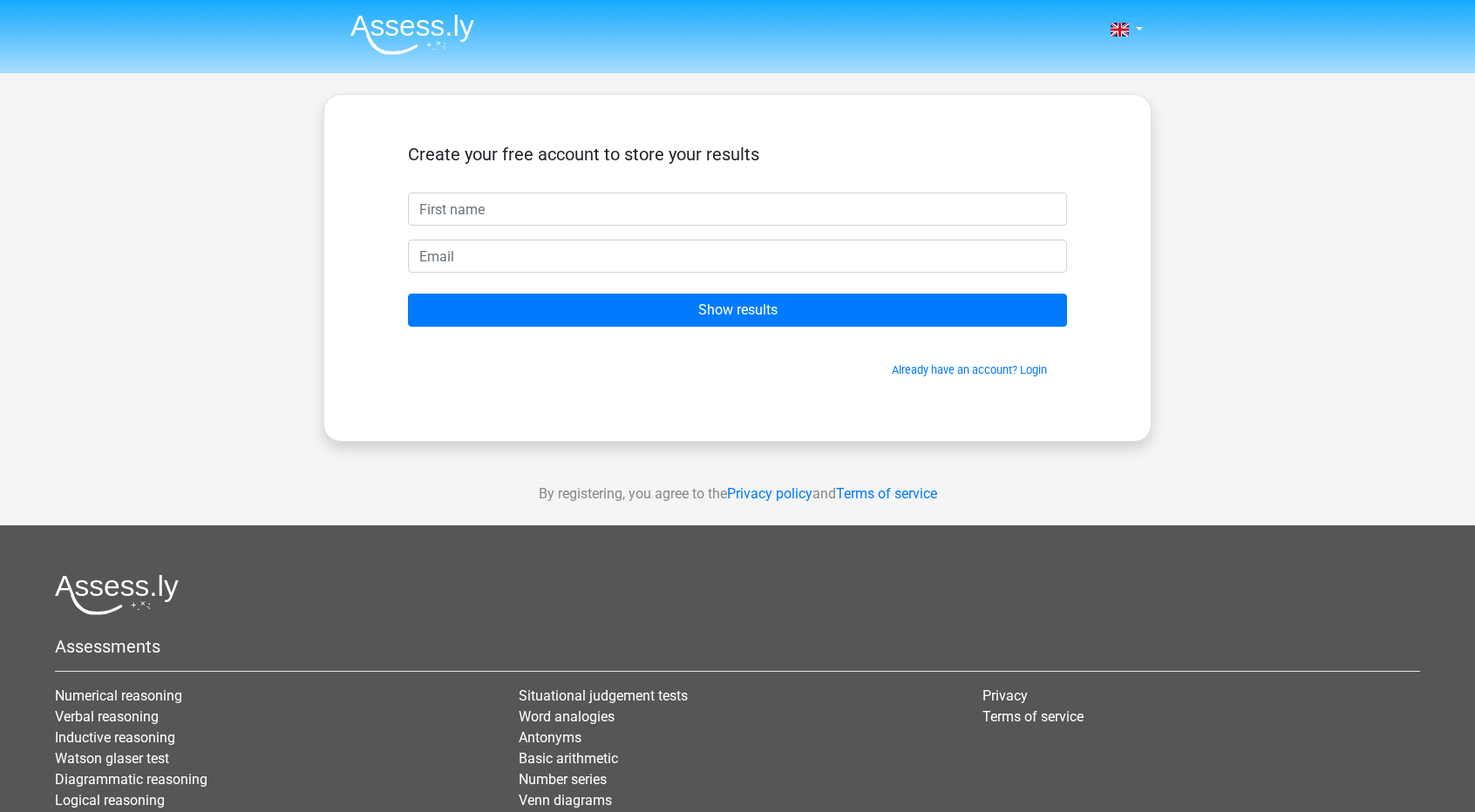
click at [551, 204] on input "text" at bounding box center [738, 209] width 659 height 33
type input "Mihaela"
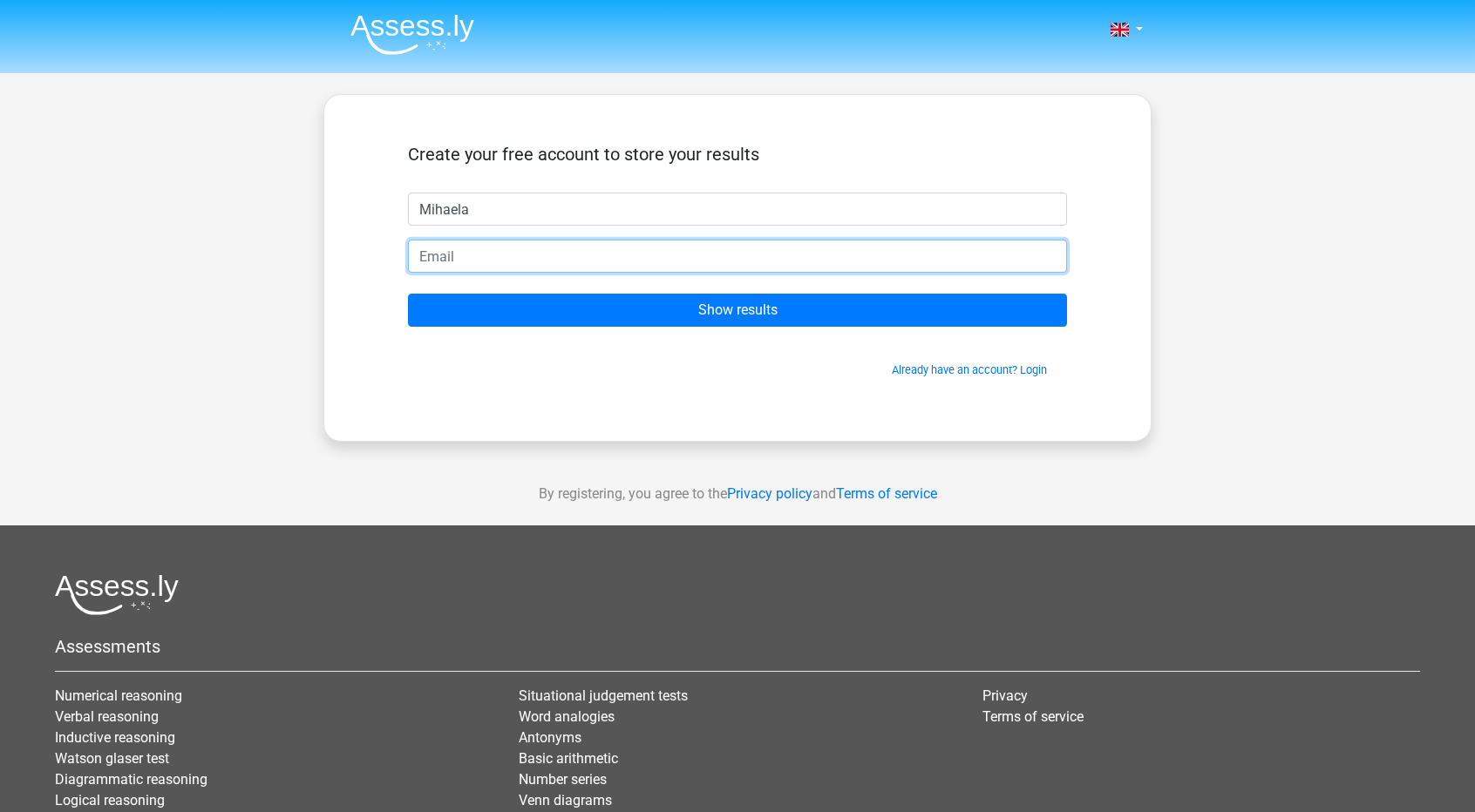
click at [550, 255] on input "email" at bounding box center [738, 256] width 659 height 33
type input "mihaela.pochescu@gmail.com"
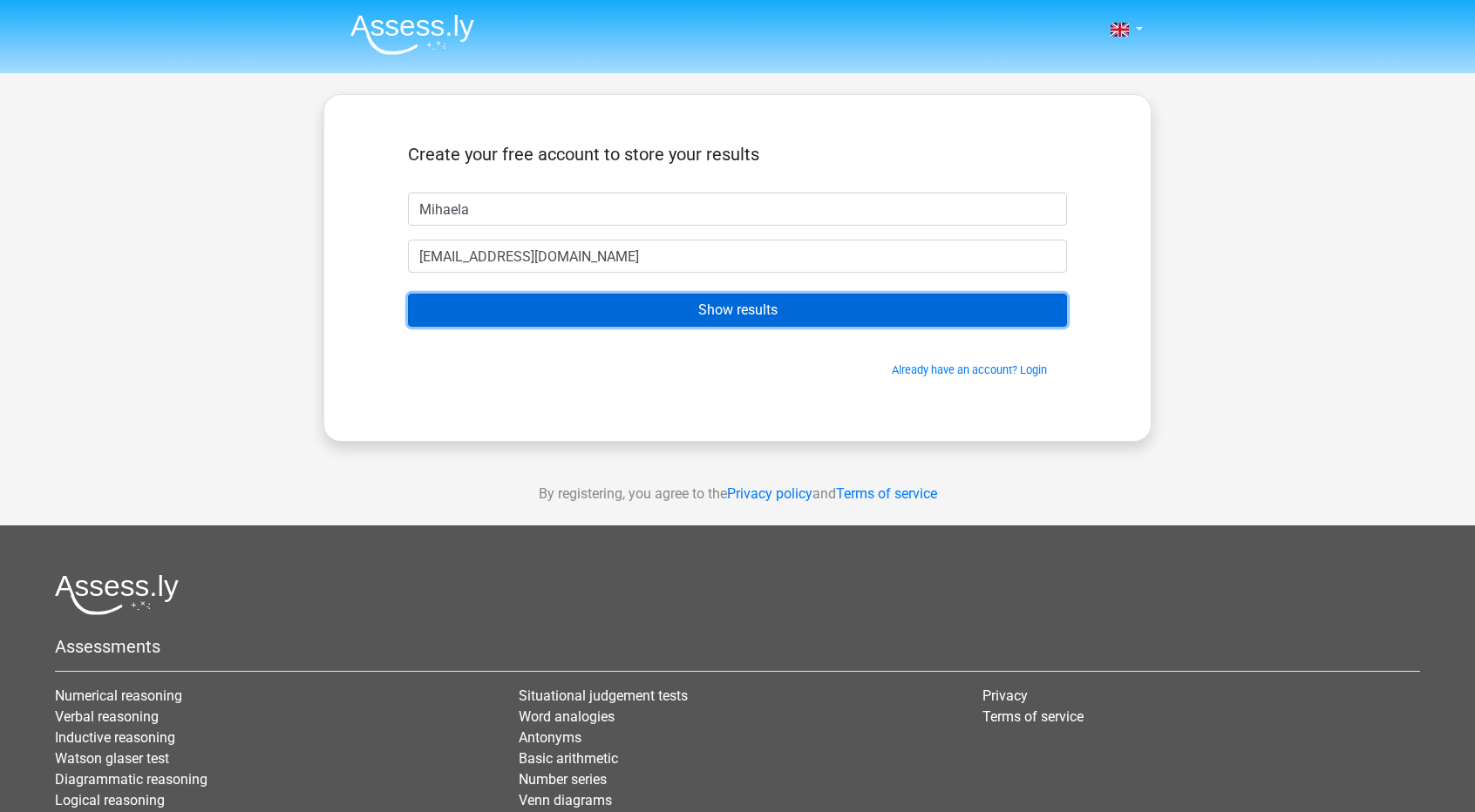
click at [736, 311] on input "Show results" at bounding box center [738, 310] width 659 height 33
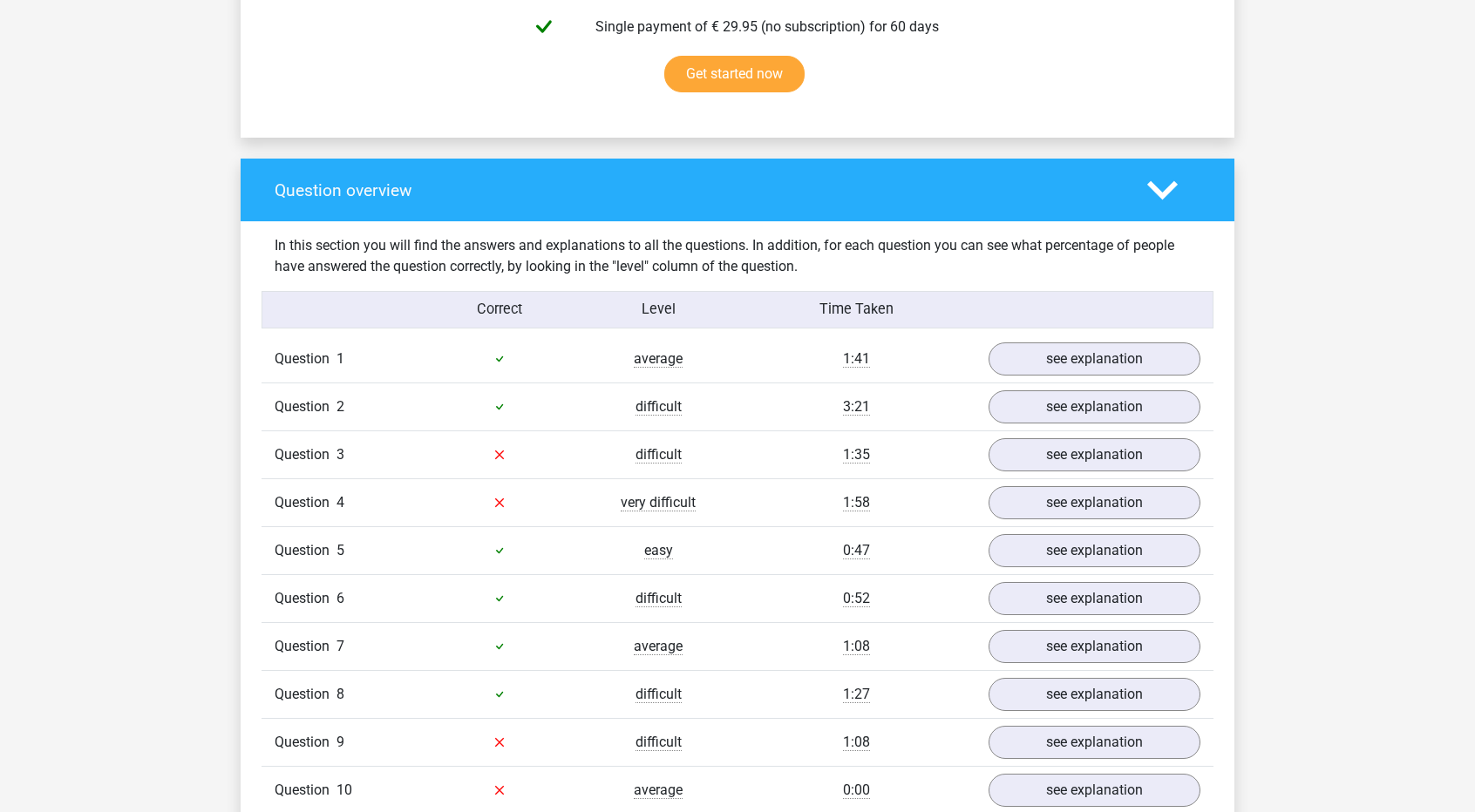
scroll to position [1220, 0]
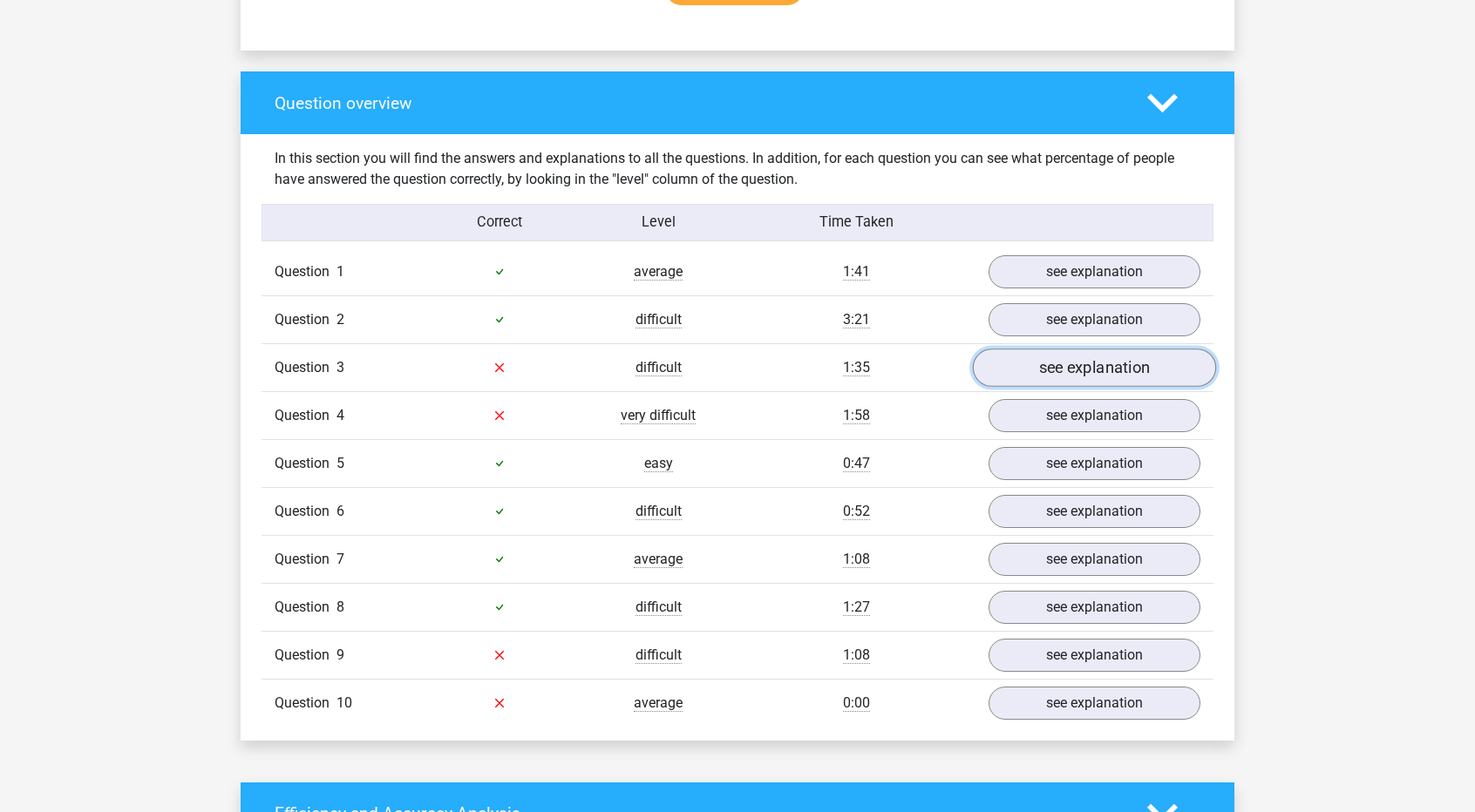
click at [1112, 356] on link "see explanation" at bounding box center [1094, 368] width 243 height 38
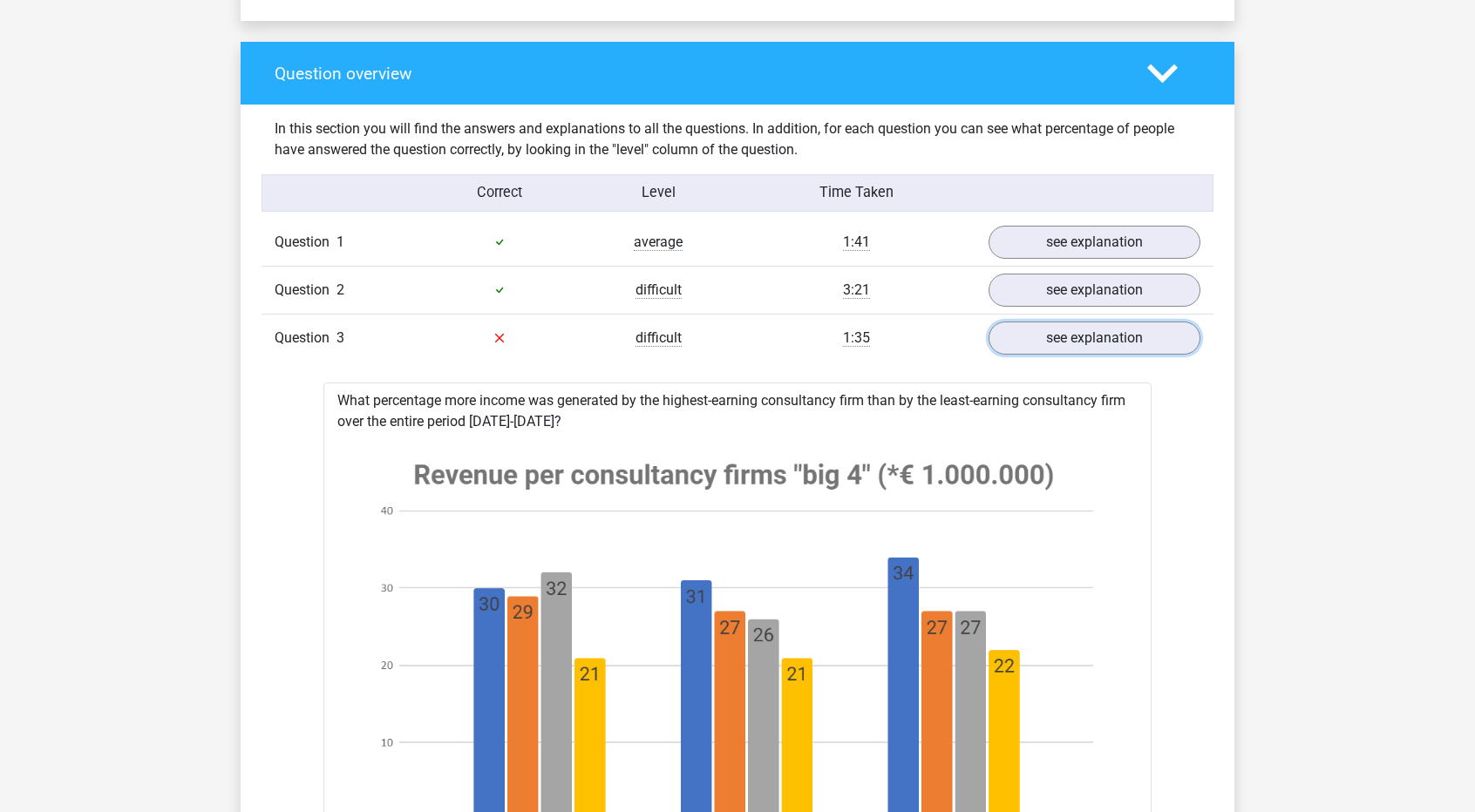
scroll to position [1045, 0]
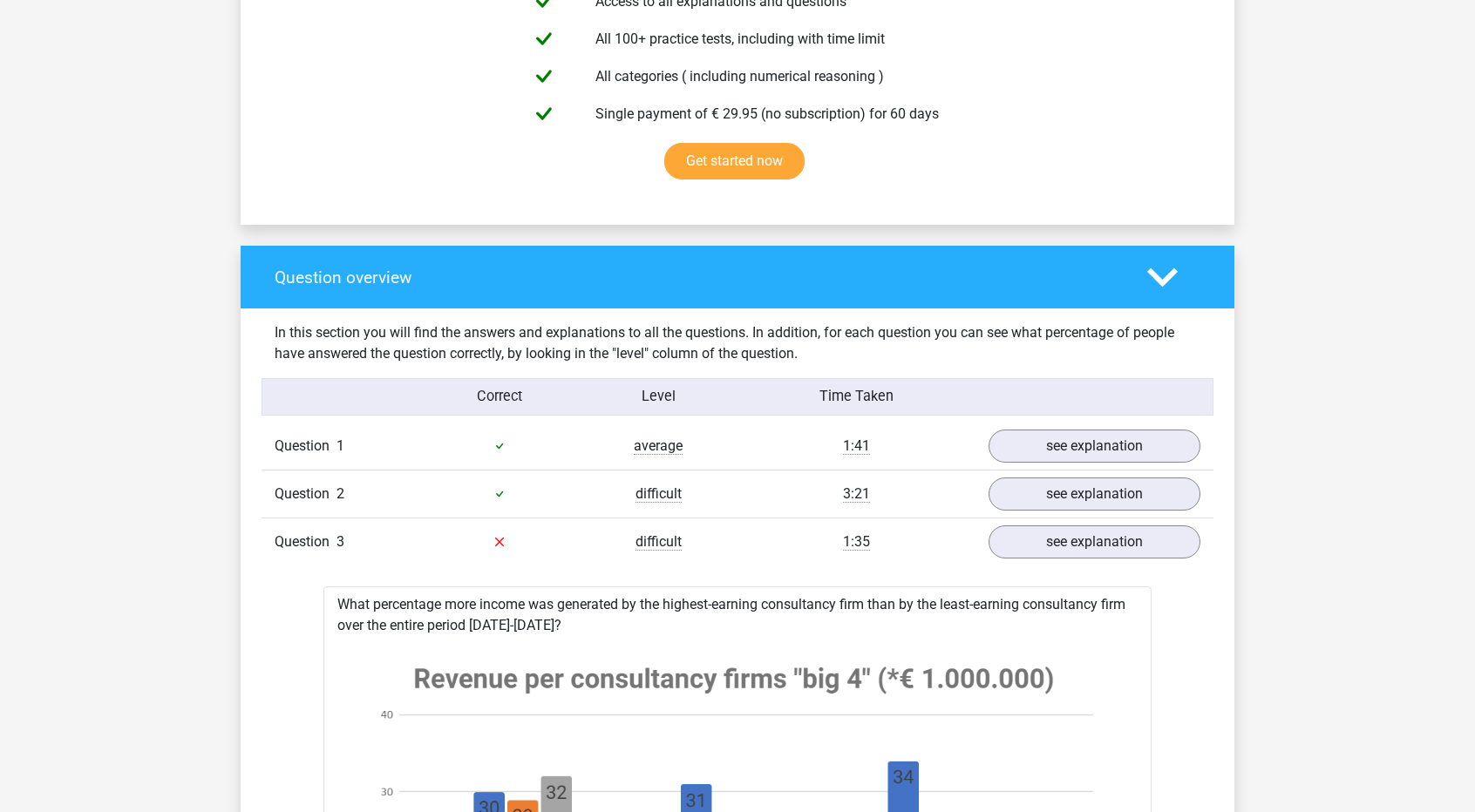
click at [1157, 276] on polygon at bounding box center [1162, 278] width 31 height 19
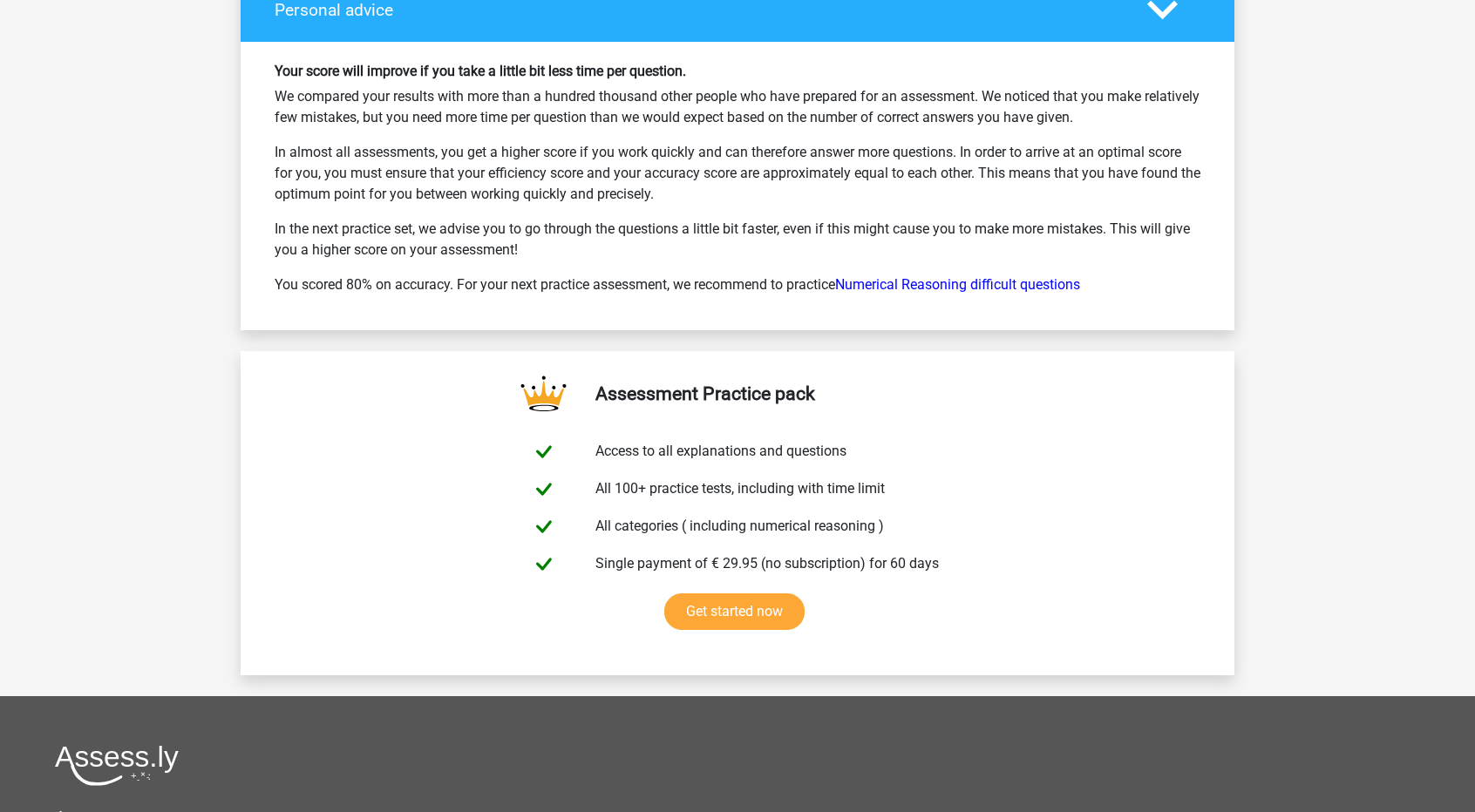
scroll to position [2003, 0]
click at [966, 277] on link "Numerical Reasoning difficult questions" at bounding box center [956, 283] width 245 height 16
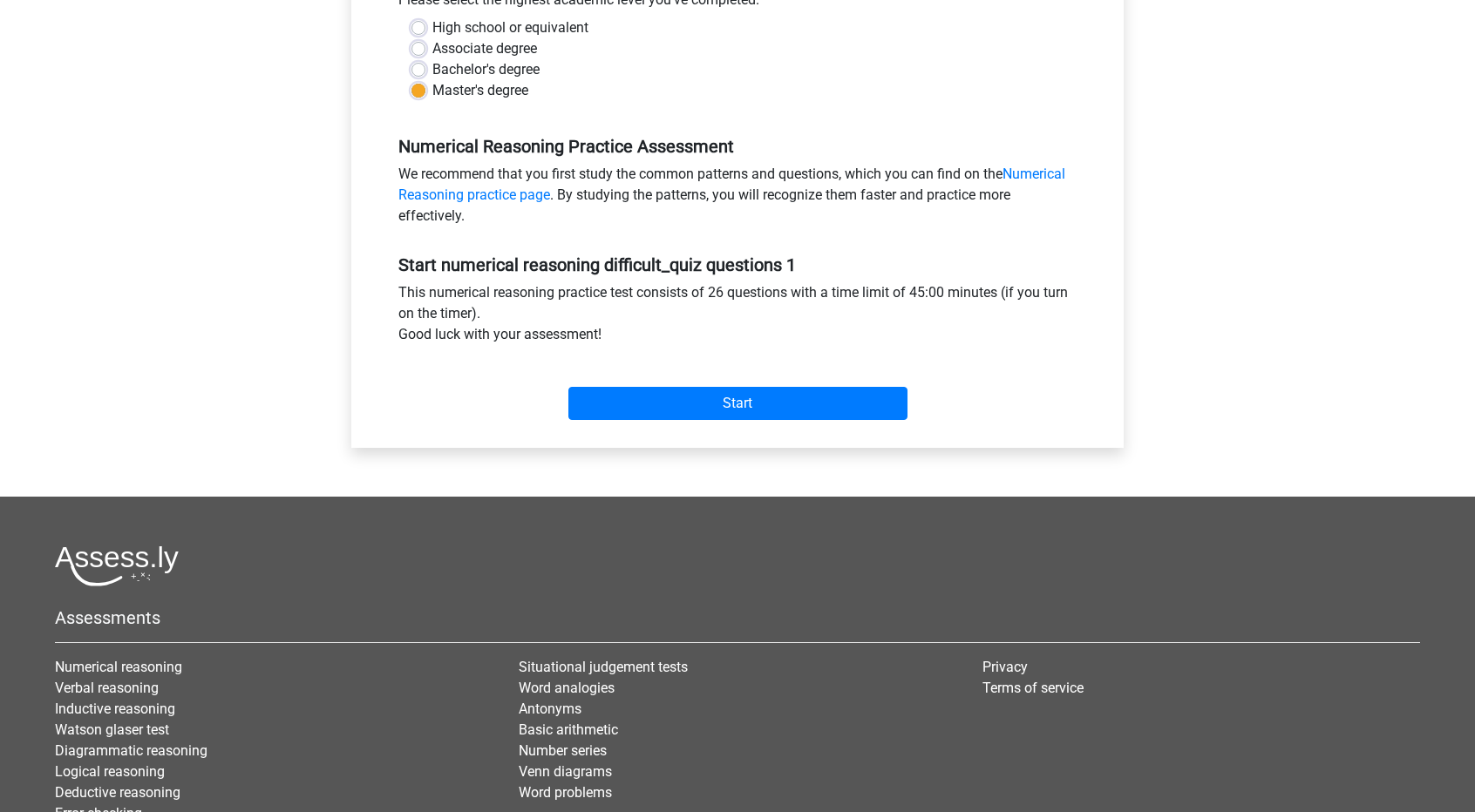
scroll to position [436, 0]
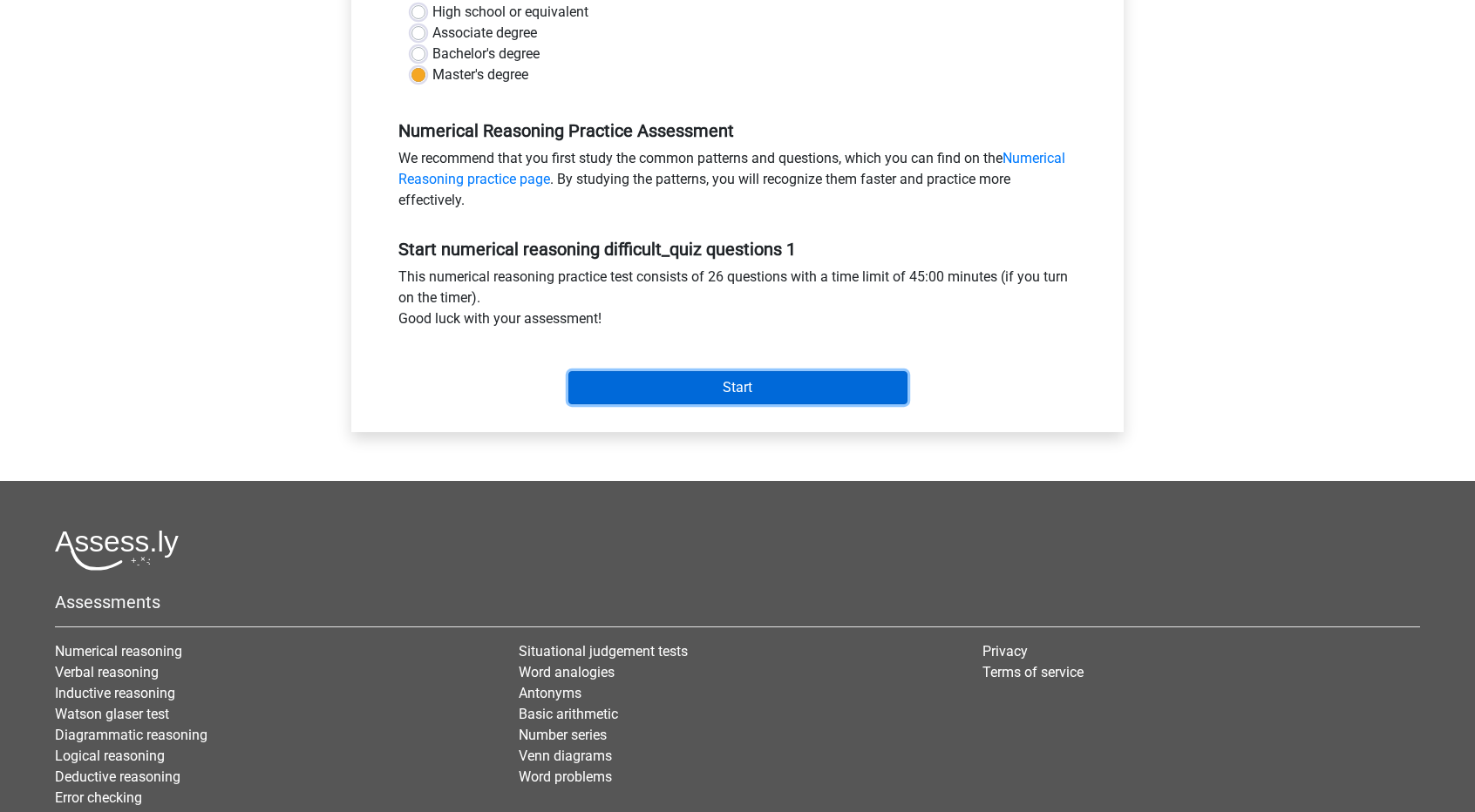
click at [765, 382] on input "Start" at bounding box center [738, 388] width 339 height 33
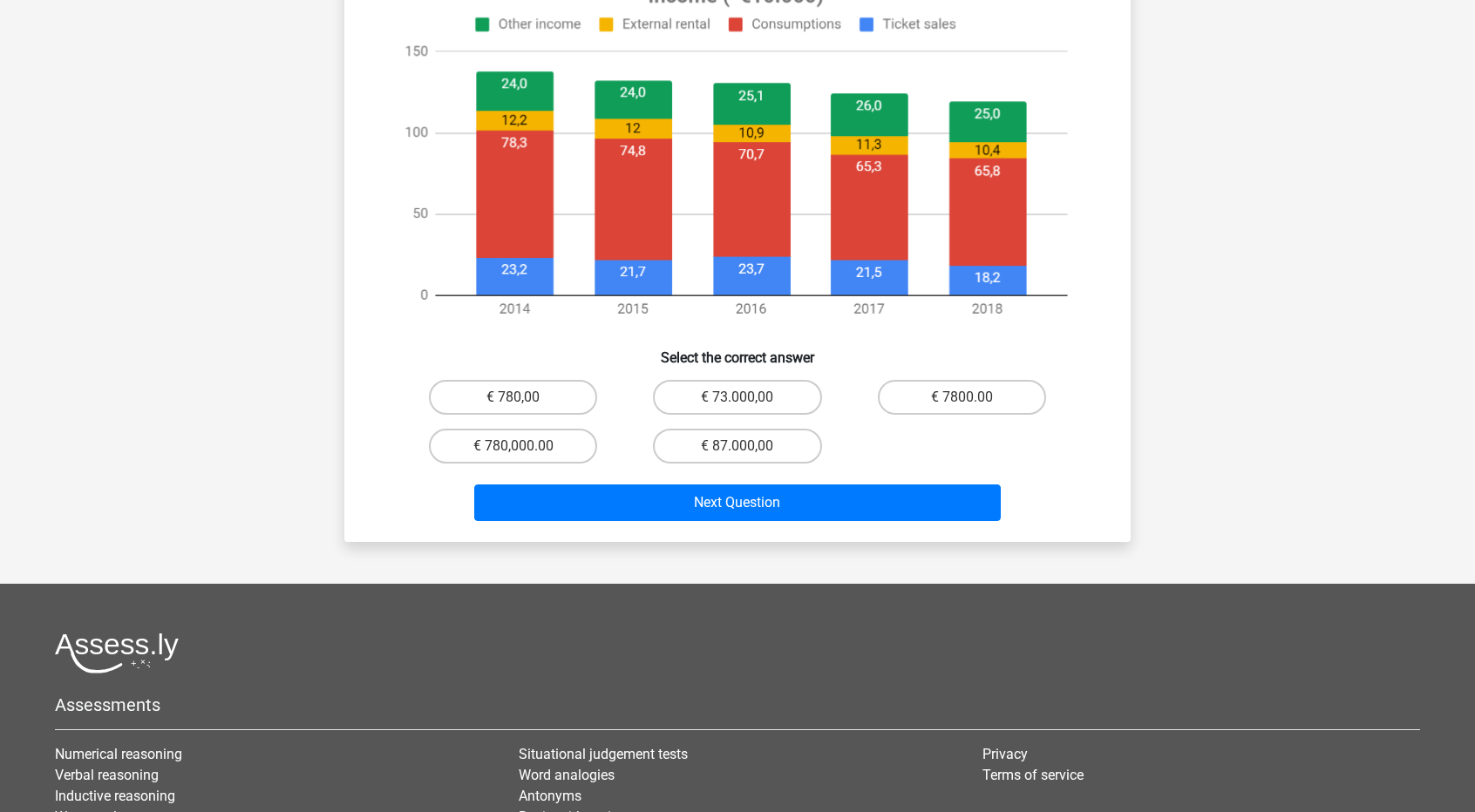
scroll to position [697, 0]
